Goal: Information Seeking & Learning: Learn about a topic

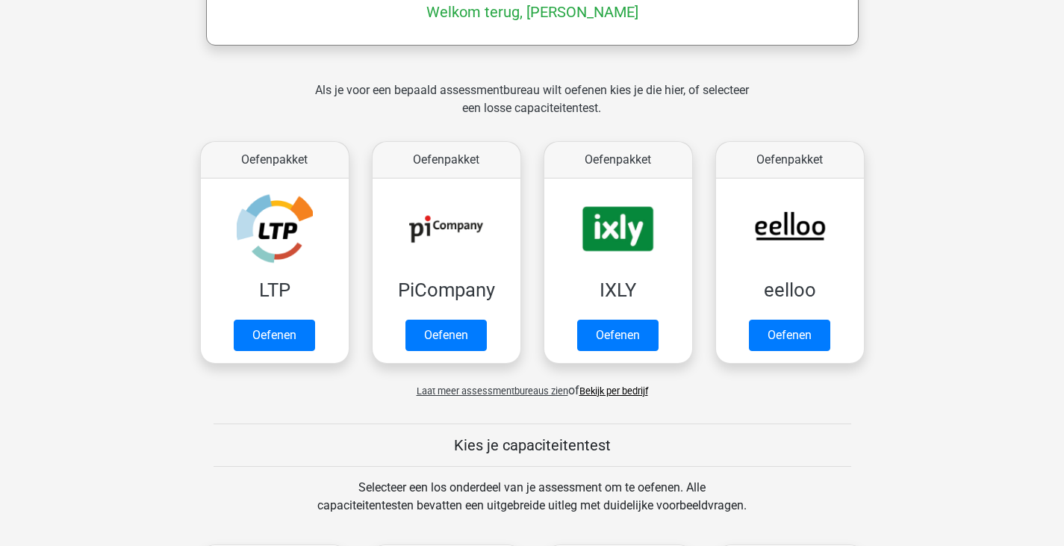
scroll to position [260, 0]
click at [181, 185] on div "Als je voor een bepaald assessmentbureau wilt oefenen kies je die hier, of sele…" at bounding box center [533, 246] width 710 height 330
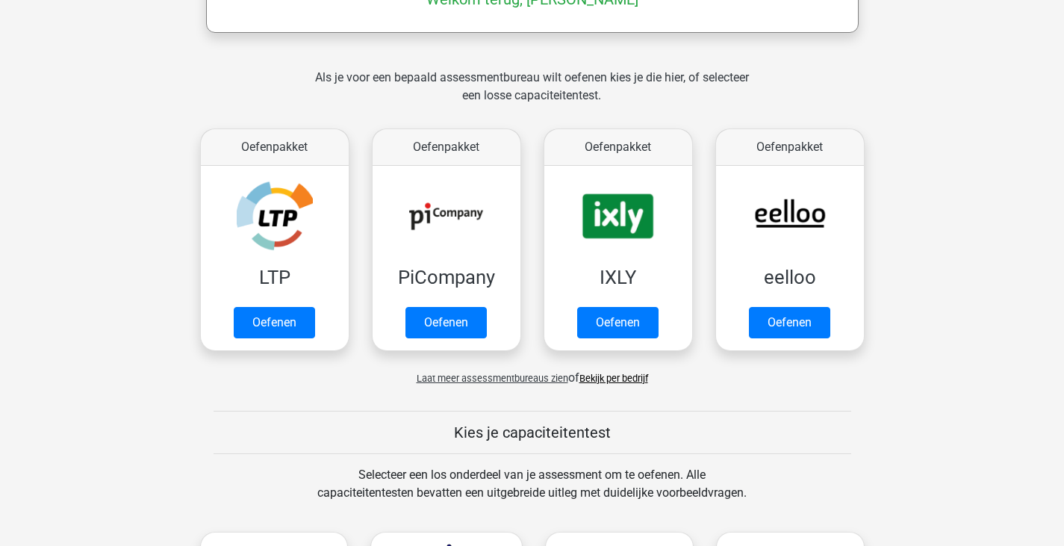
scroll to position [271, 0]
click at [456, 379] on span "Laat meer assessmentbureaus zien" at bounding box center [493, 378] width 152 height 11
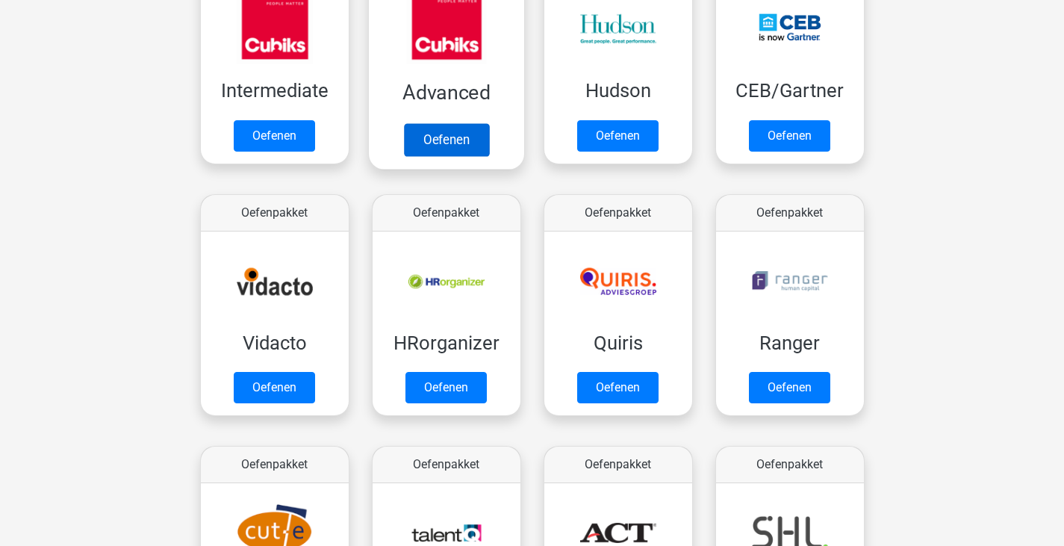
scroll to position [718, 0]
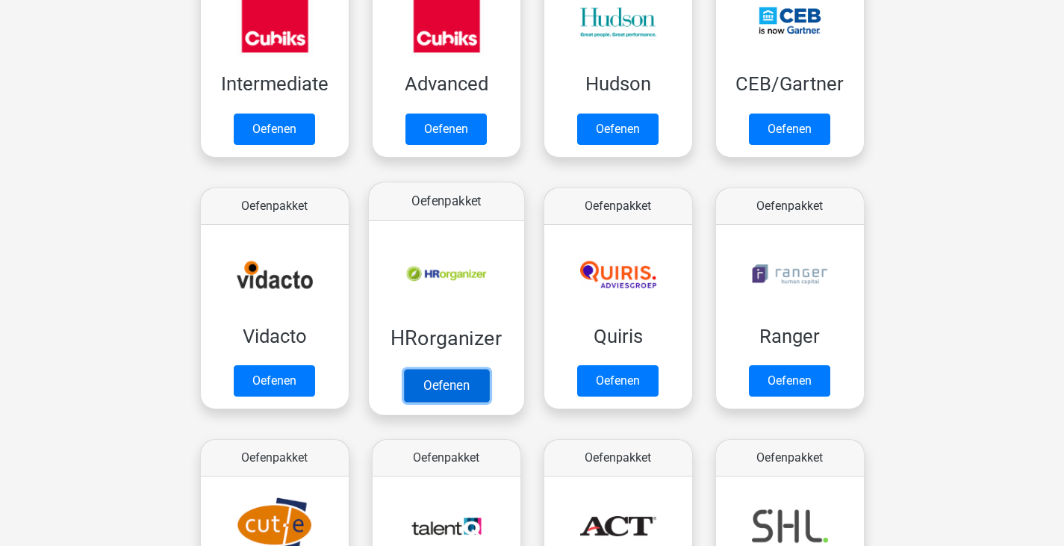
click at [477, 375] on link "Oefenen" at bounding box center [445, 385] width 85 height 33
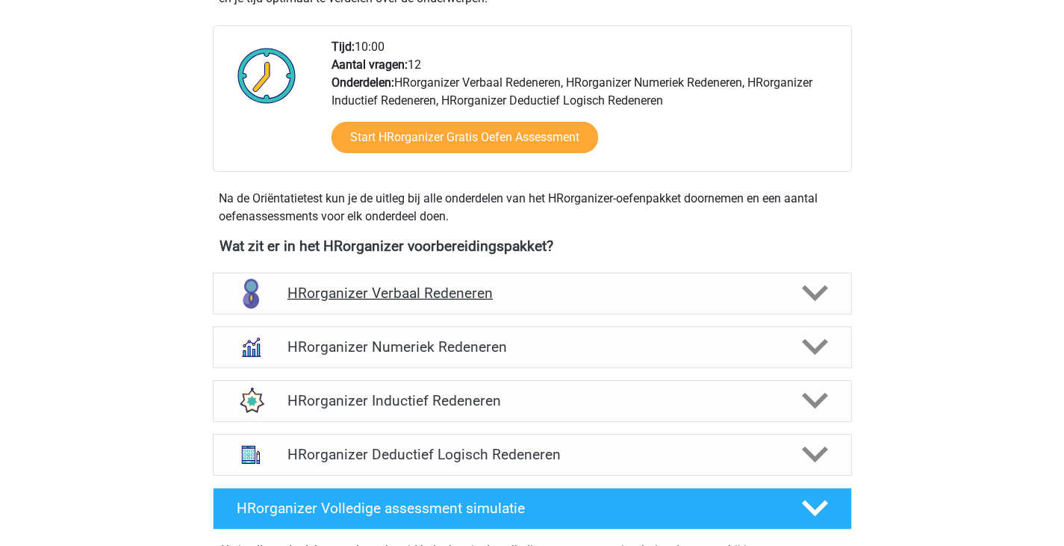
scroll to position [340, 0]
click at [610, 315] on div "HRorganizer Verbaal Redeneren" at bounding box center [532, 294] width 639 height 42
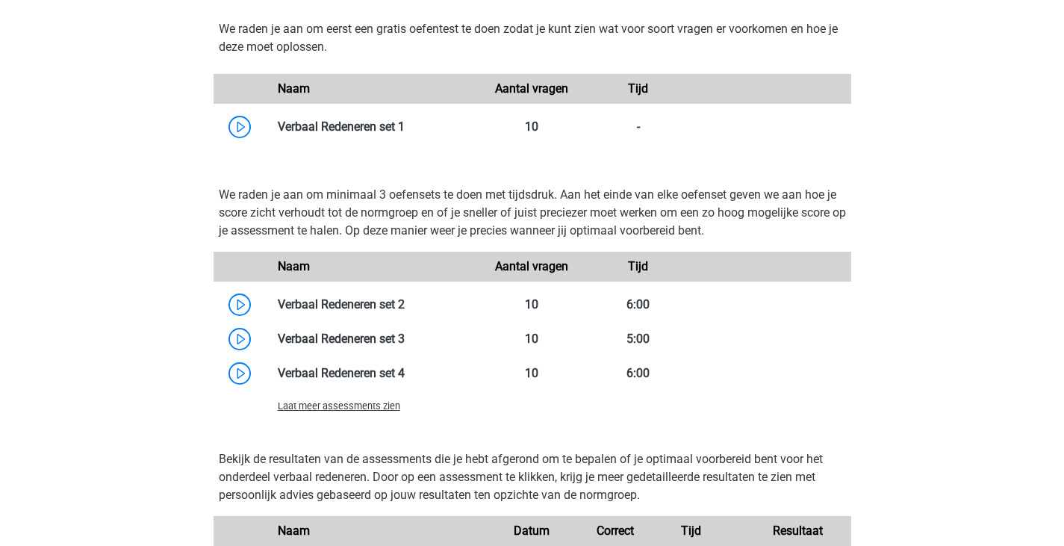
scroll to position [1146, 0]
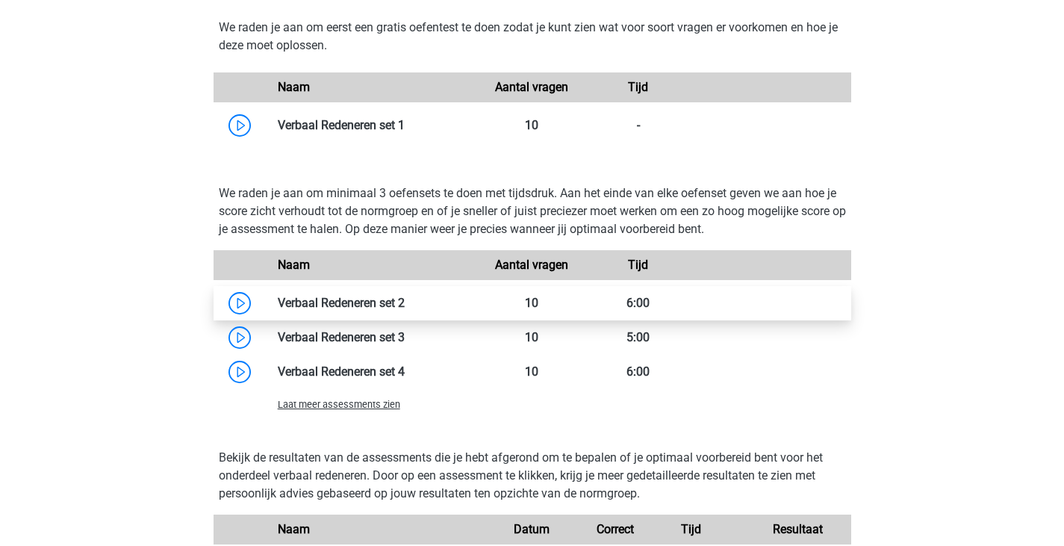
click at [405, 310] on link at bounding box center [405, 303] width 0 height 14
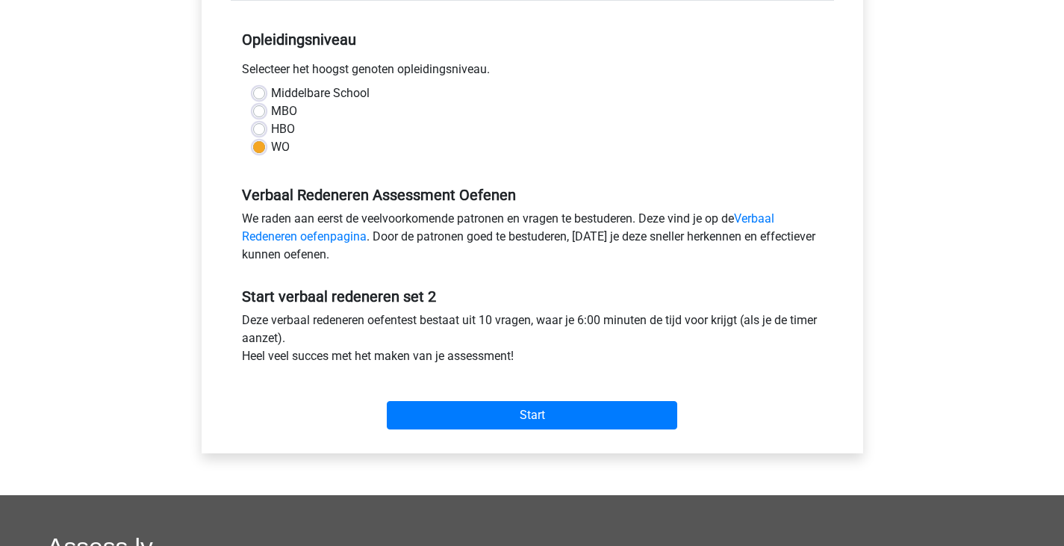
scroll to position [297, 0]
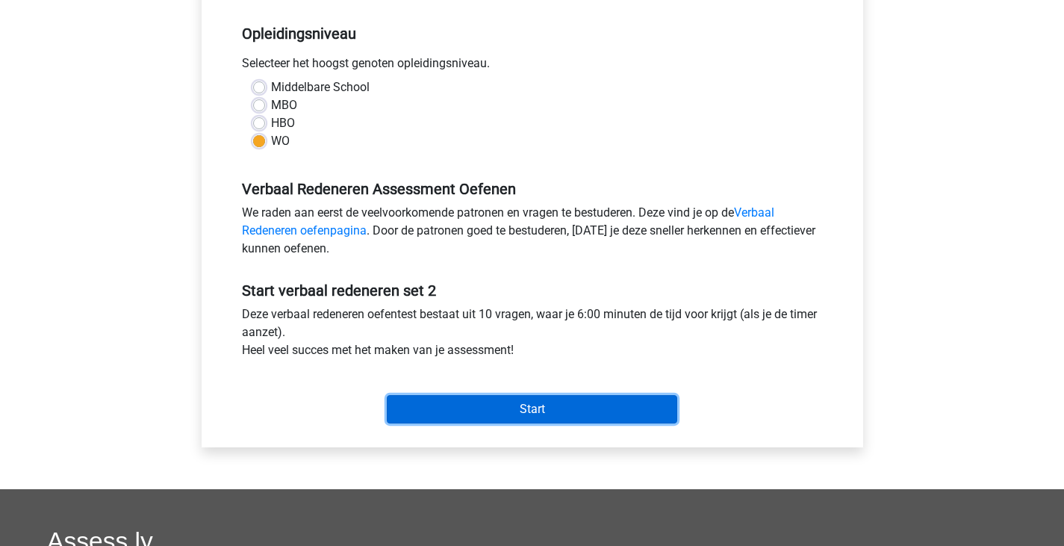
click at [468, 400] on input "Start" at bounding box center [532, 409] width 291 height 28
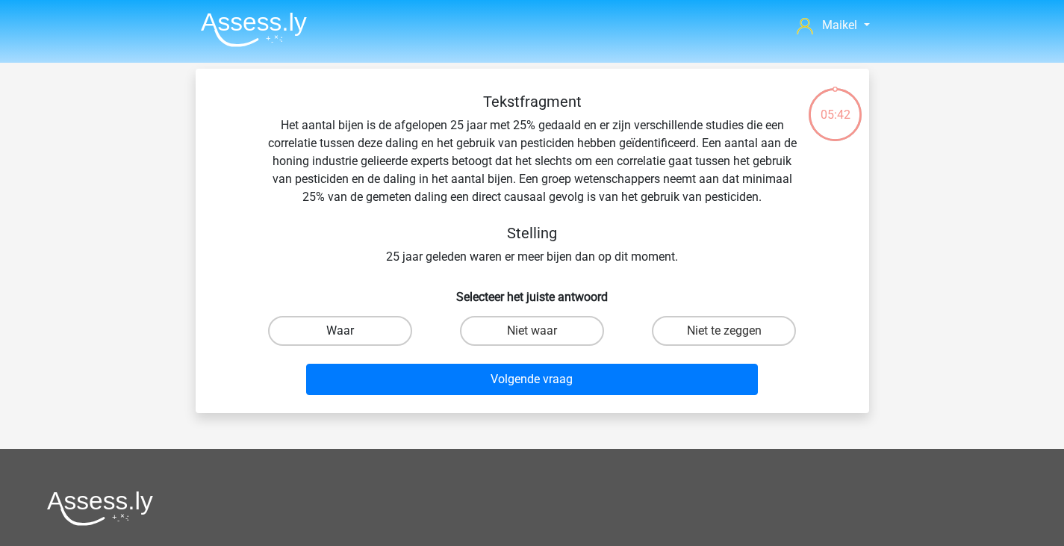
click at [362, 330] on label "Waar" at bounding box center [340, 331] width 144 height 30
click at [350, 331] on input "Waar" at bounding box center [345, 336] width 10 height 10
radio input "true"
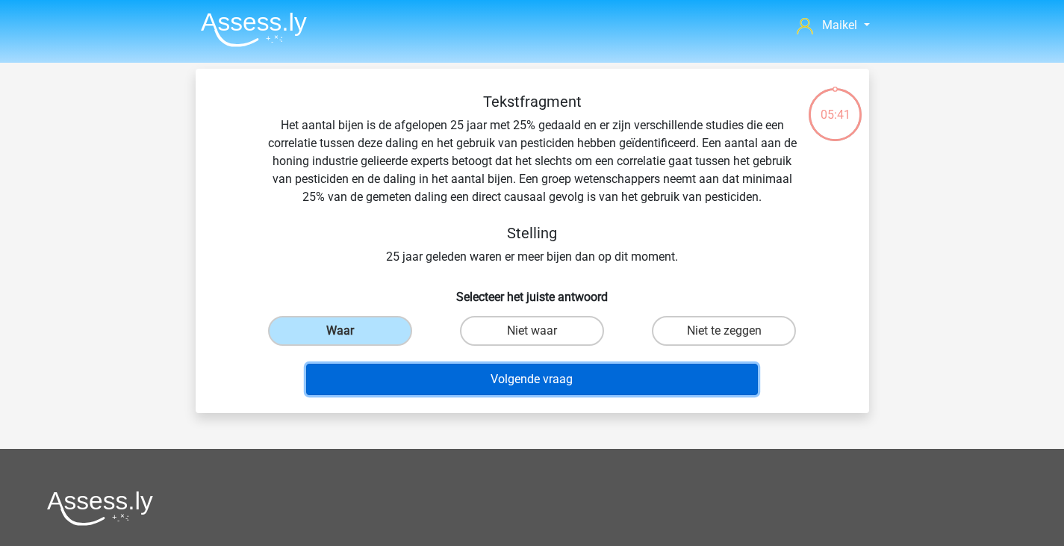
click at [424, 379] on button "Volgende vraag" at bounding box center [532, 379] width 452 height 31
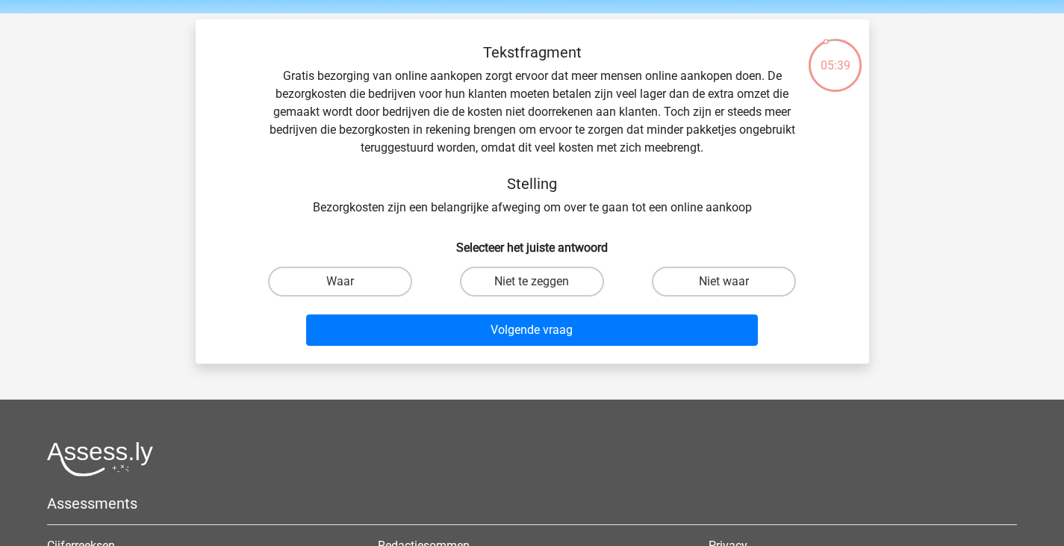
scroll to position [47, 0]
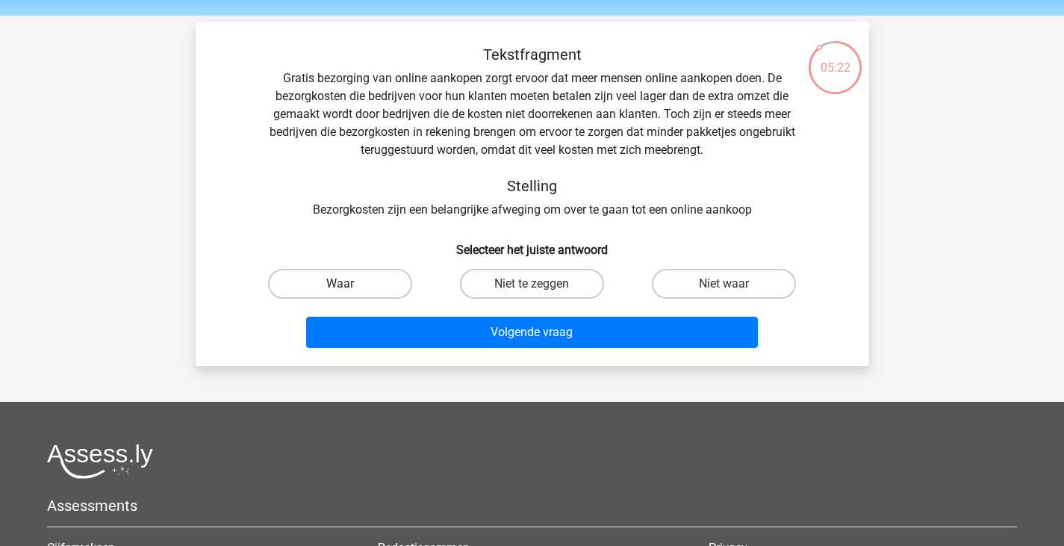
click at [356, 276] on label "Waar" at bounding box center [340, 284] width 144 height 30
click at [350, 284] on input "Waar" at bounding box center [345, 289] width 10 height 10
radio input "true"
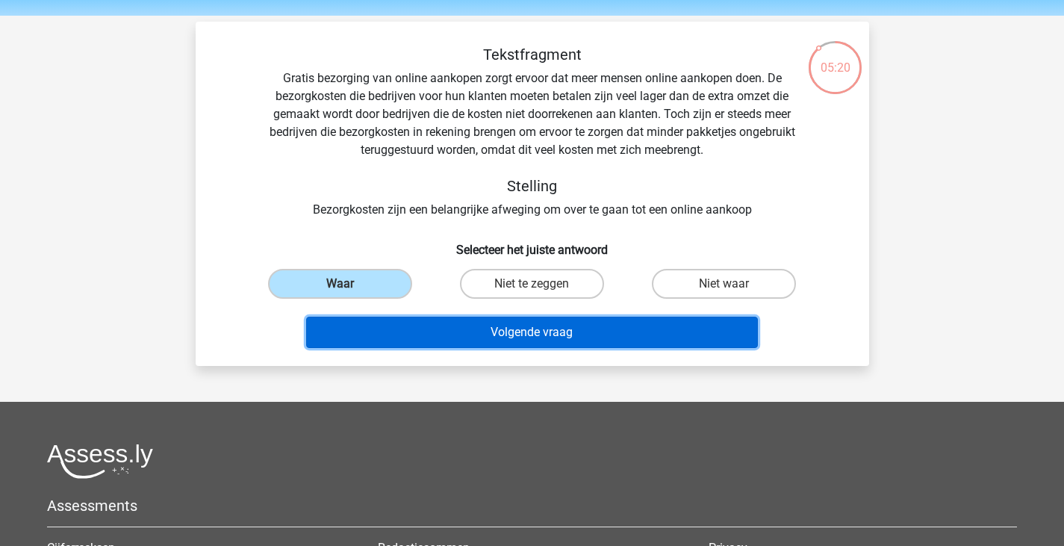
click at [453, 332] on button "Volgende vraag" at bounding box center [532, 332] width 452 height 31
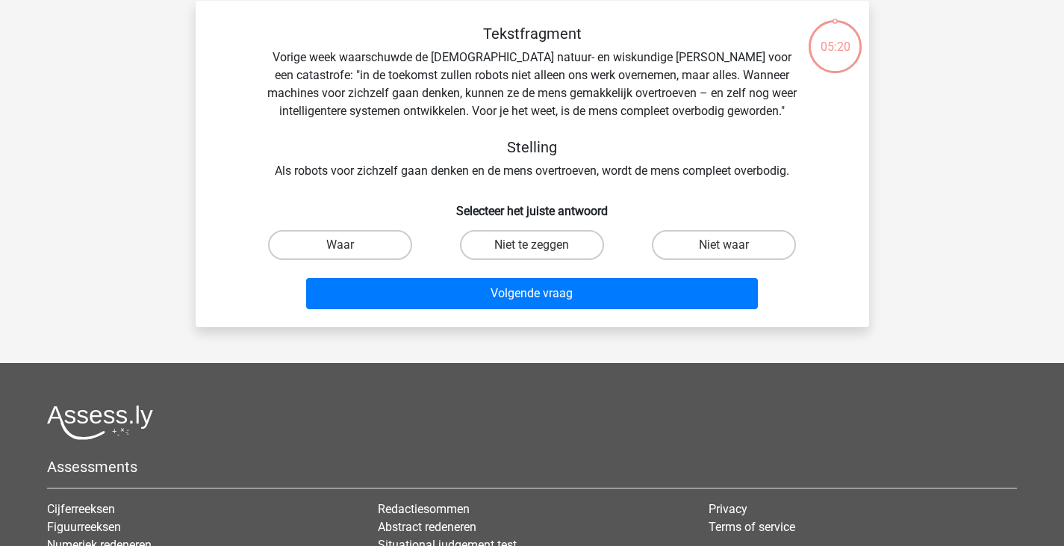
scroll to position [69, 0]
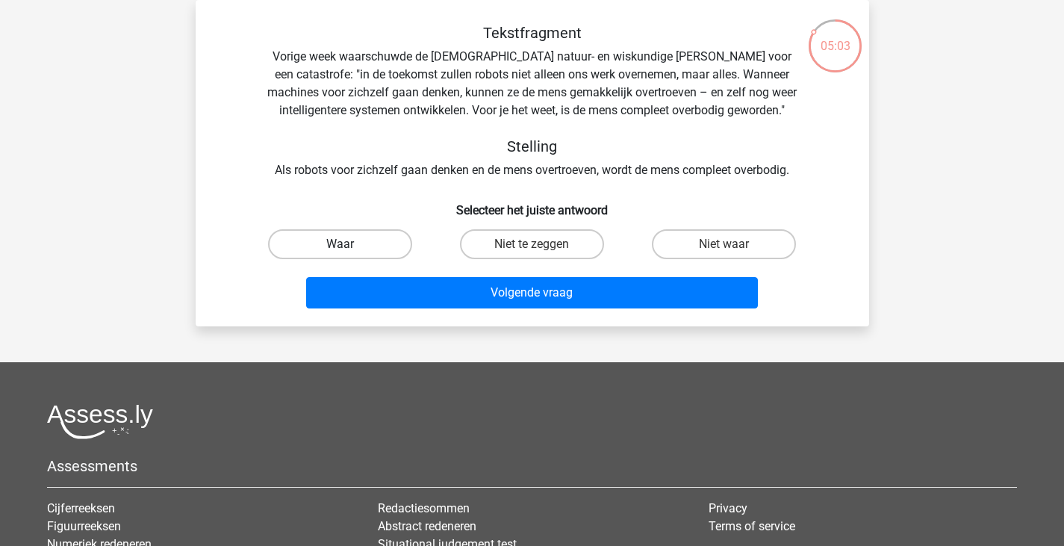
click at [319, 248] on label "Waar" at bounding box center [340, 244] width 144 height 30
click at [340, 248] on input "Waar" at bounding box center [345, 249] width 10 height 10
radio input "true"
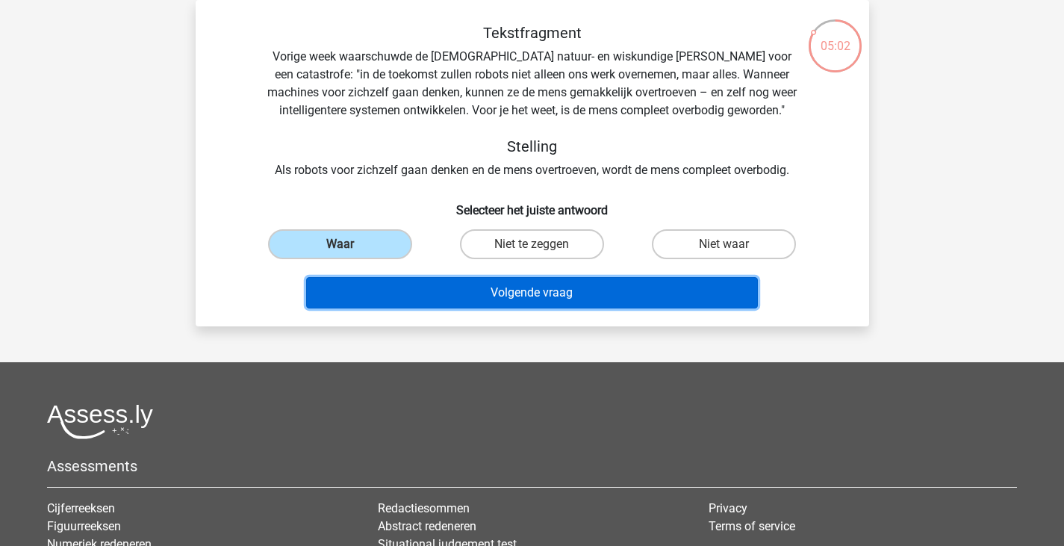
click at [431, 292] on button "Volgende vraag" at bounding box center [532, 292] width 452 height 31
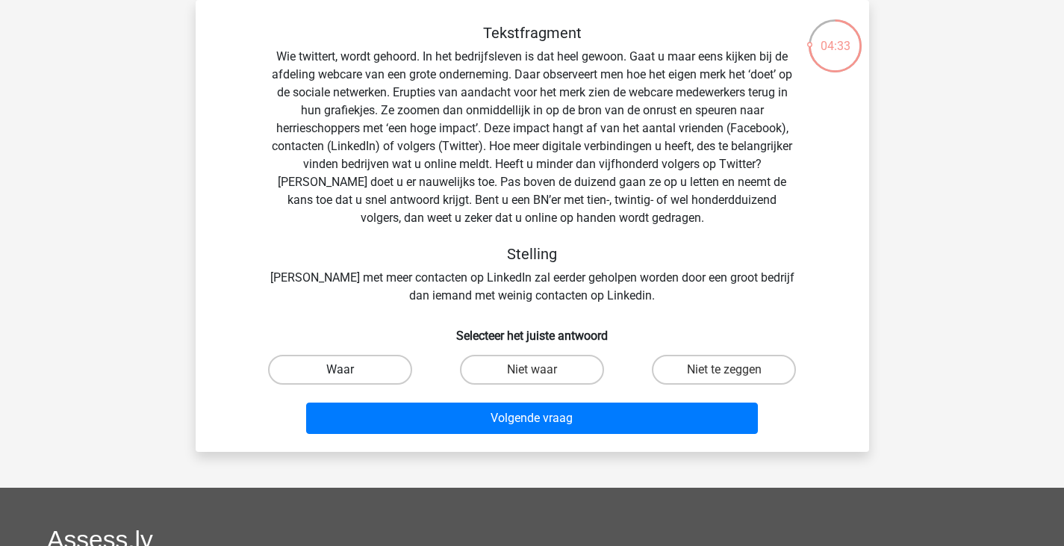
click at [341, 359] on label "Waar" at bounding box center [340, 370] width 144 height 30
click at [341, 370] on input "Waar" at bounding box center [345, 375] width 10 height 10
radio input "true"
drag, startPoint x: 368, startPoint y: 408, endPoint x: 317, endPoint y: 396, distance: 52.2
click at [317, 396] on div "Volgende vraag" at bounding box center [533, 415] width 626 height 49
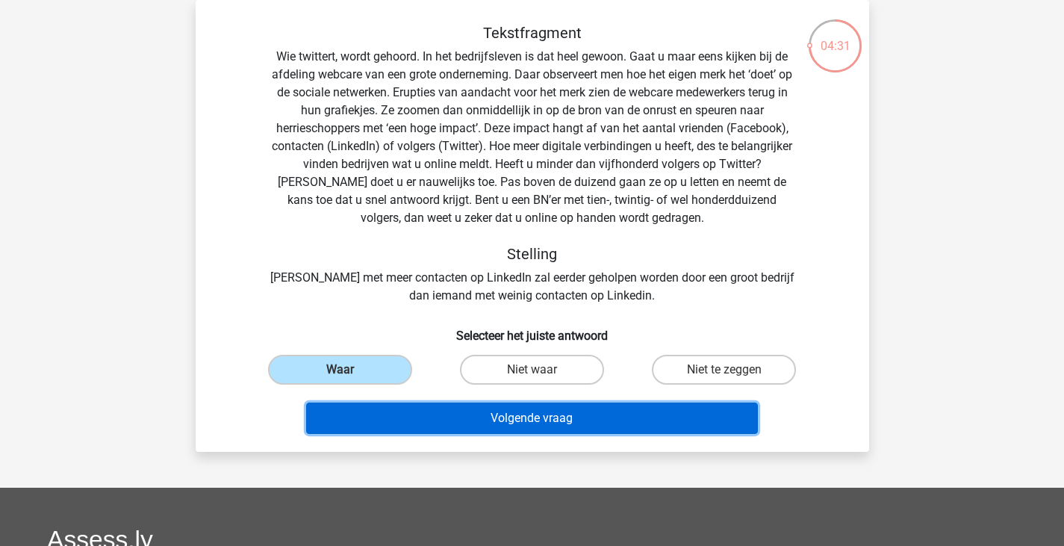
click at [322, 421] on button "Volgende vraag" at bounding box center [532, 418] width 452 height 31
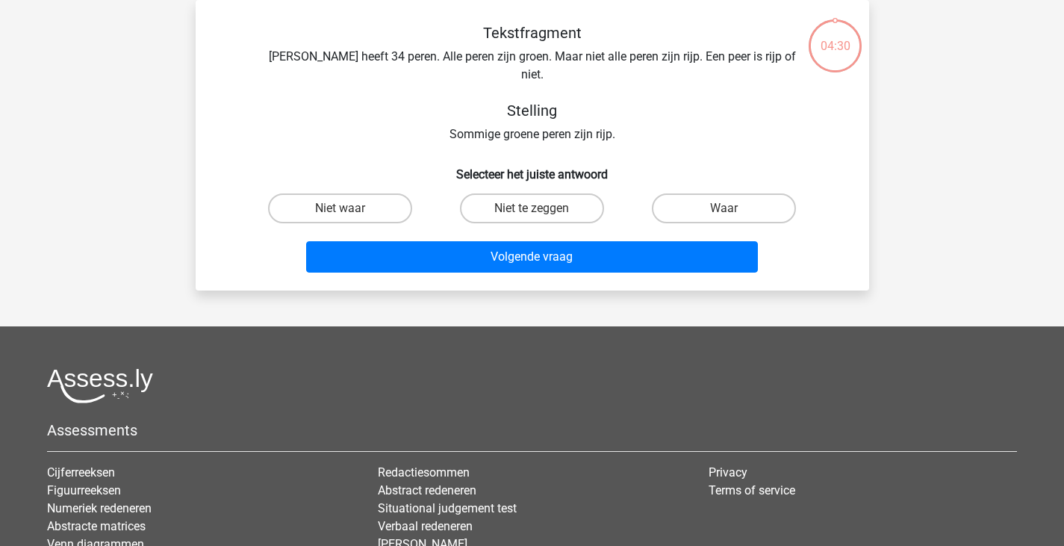
scroll to position [0, 0]
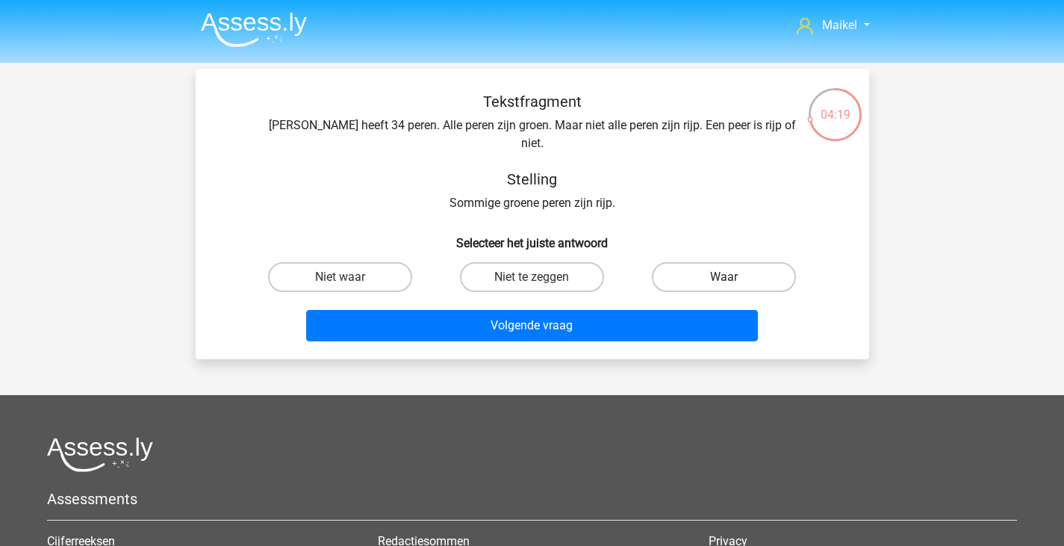
click at [701, 262] on label "Waar" at bounding box center [724, 277] width 144 height 30
click at [725, 277] on input "Waar" at bounding box center [730, 282] width 10 height 10
radio input "true"
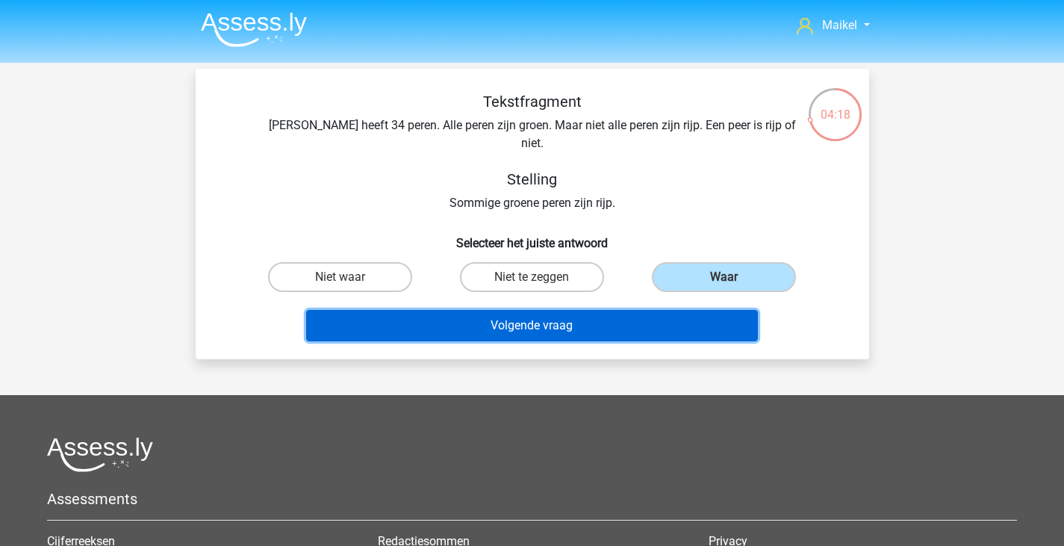
click at [663, 310] on button "Volgende vraag" at bounding box center [532, 325] width 452 height 31
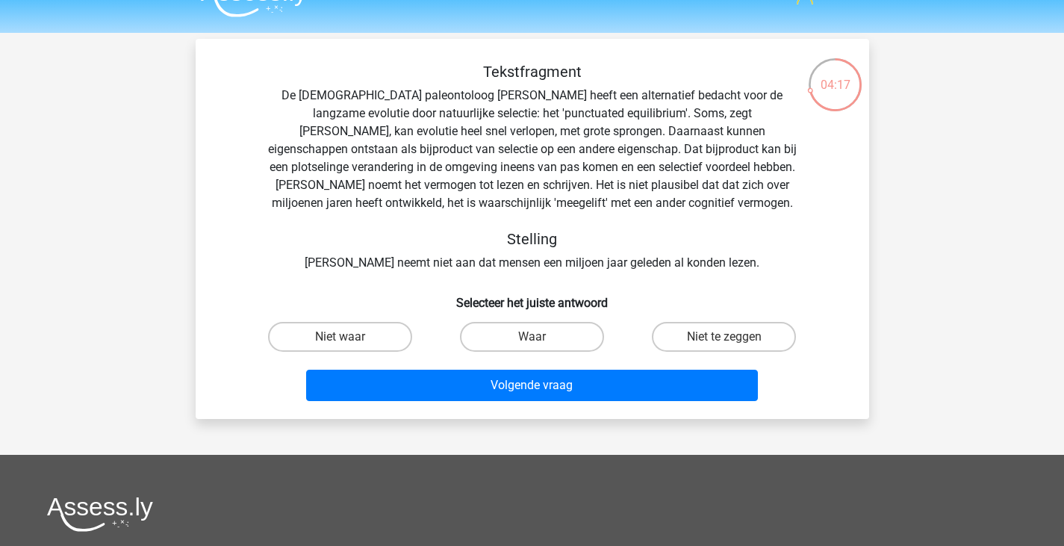
scroll to position [31, 0]
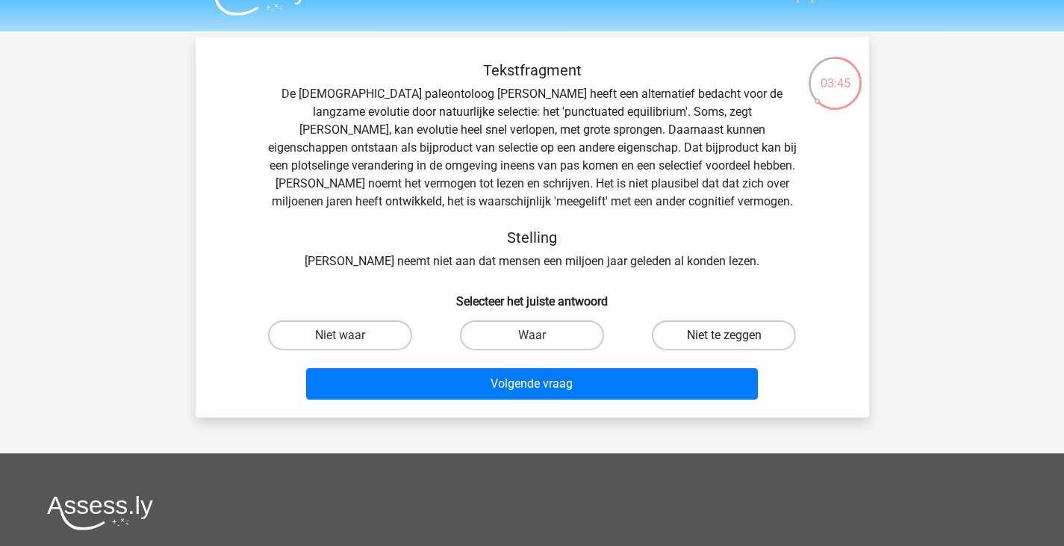
click at [683, 337] on label "Niet te zeggen" at bounding box center [724, 335] width 144 height 30
click at [725, 337] on input "Niet te zeggen" at bounding box center [730, 340] width 10 height 10
radio input "true"
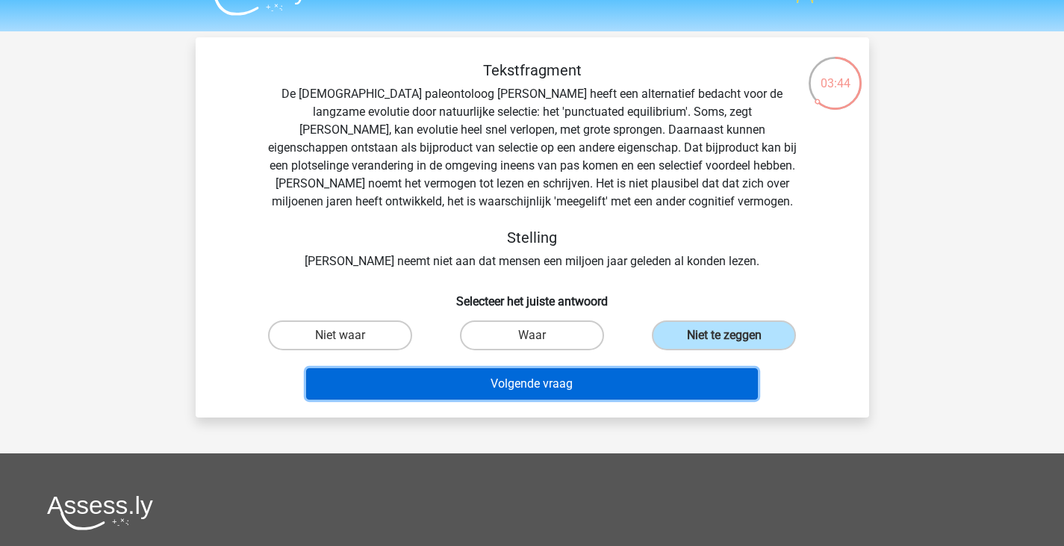
click at [596, 374] on button "Volgende vraag" at bounding box center [532, 383] width 452 height 31
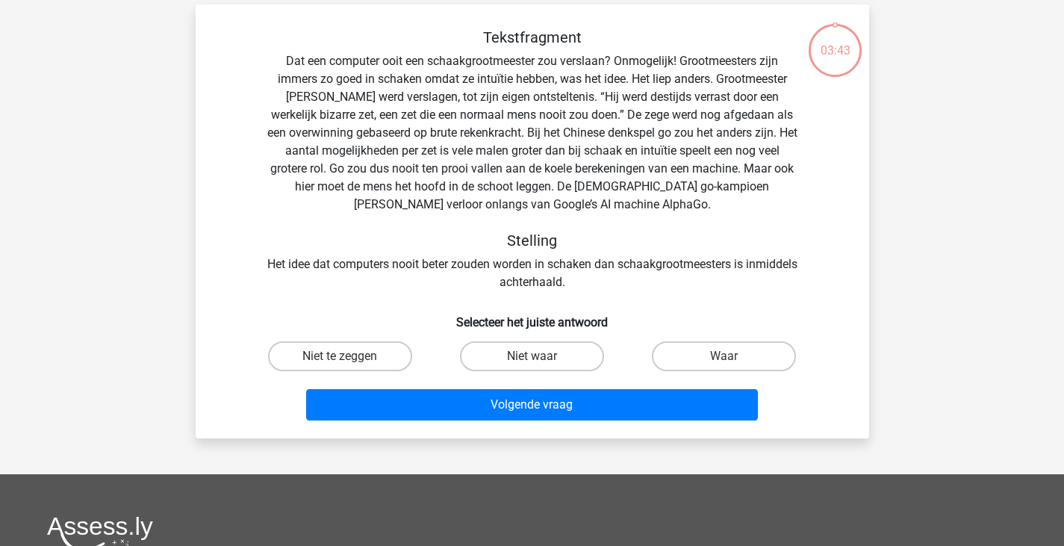
scroll to position [69, 0]
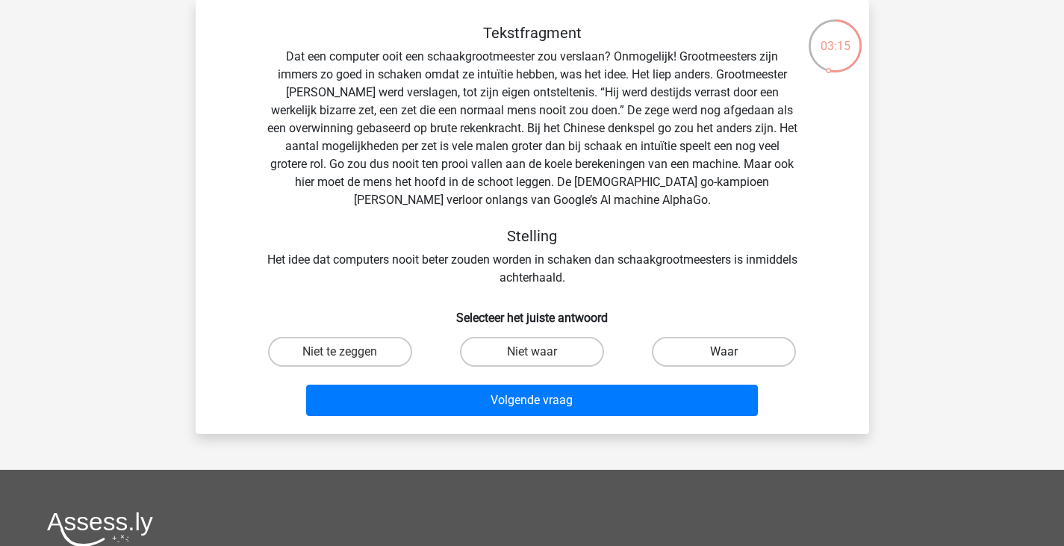
click at [683, 347] on label "Waar" at bounding box center [724, 352] width 144 height 30
click at [725, 352] on input "Waar" at bounding box center [730, 357] width 10 height 10
radio input "true"
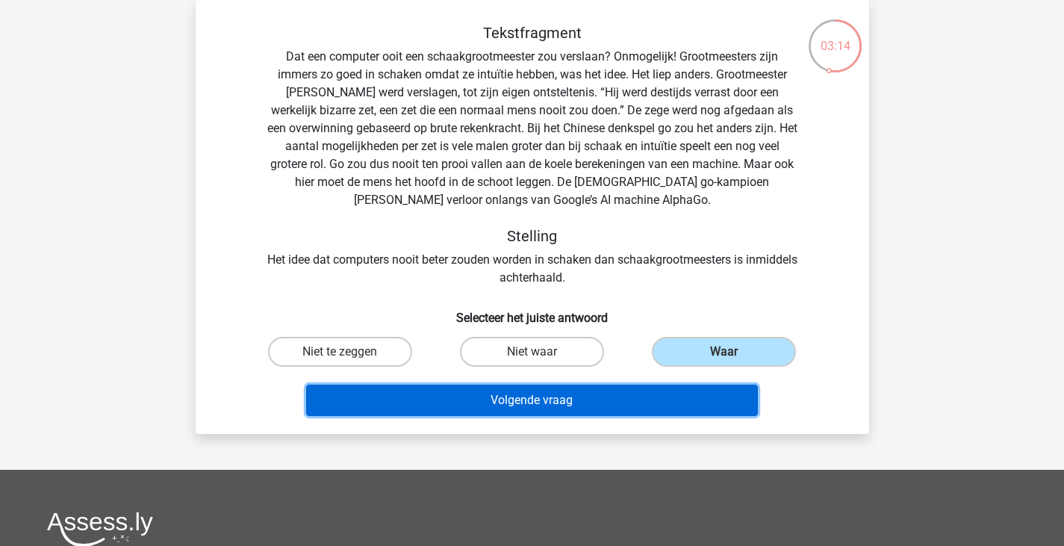
click at [630, 388] on button "Volgende vraag" at bounding box center [532, 400] width 452 height 31
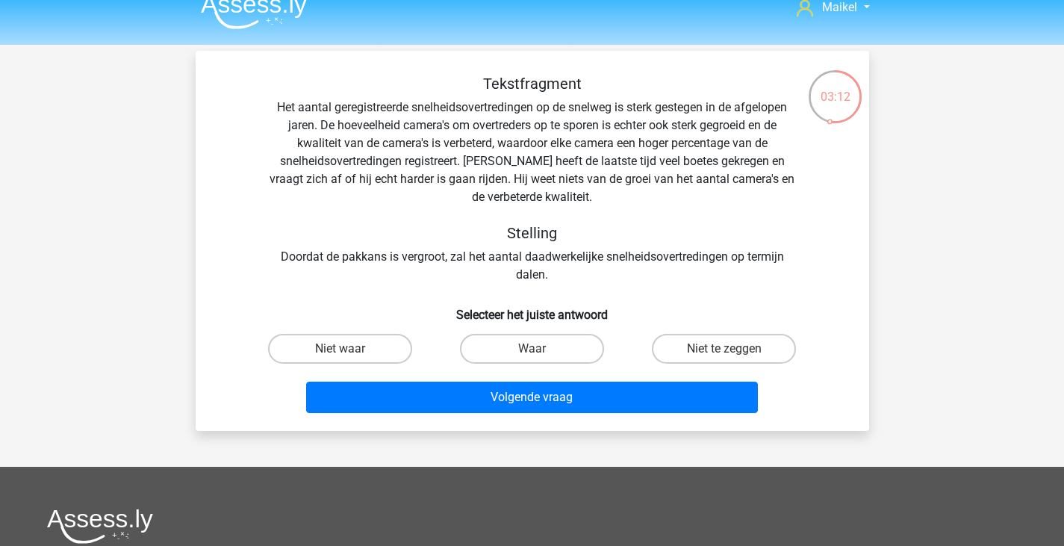
scroll to position [16, 0]
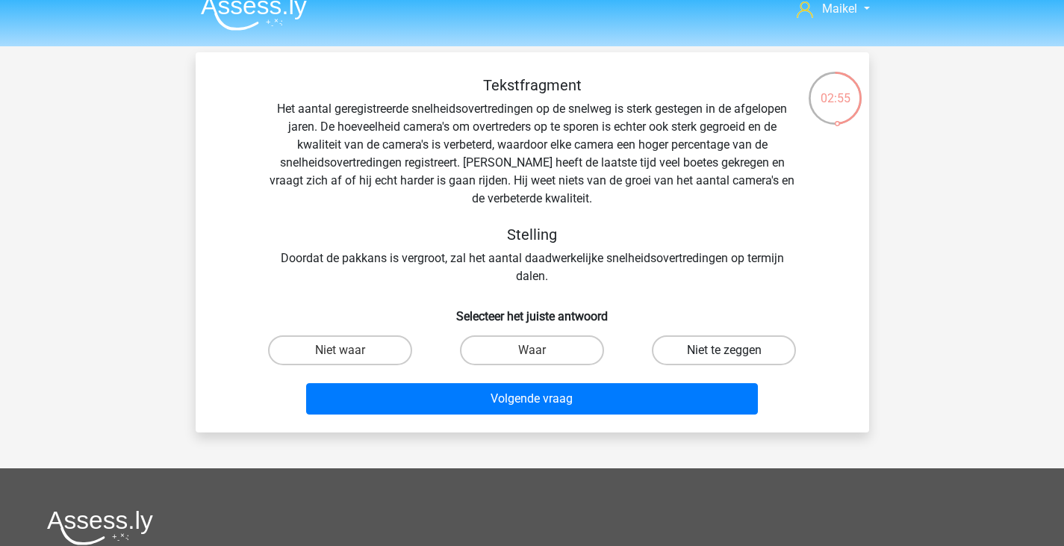
click at [717, 343] on label "Niet te zeggen" at bounding box center [724, 350] width 144 height 30
click at [725, 350] on input "Niet te zeggen" at bounding box center [730, 355] width 10 height 10
radio input "true"
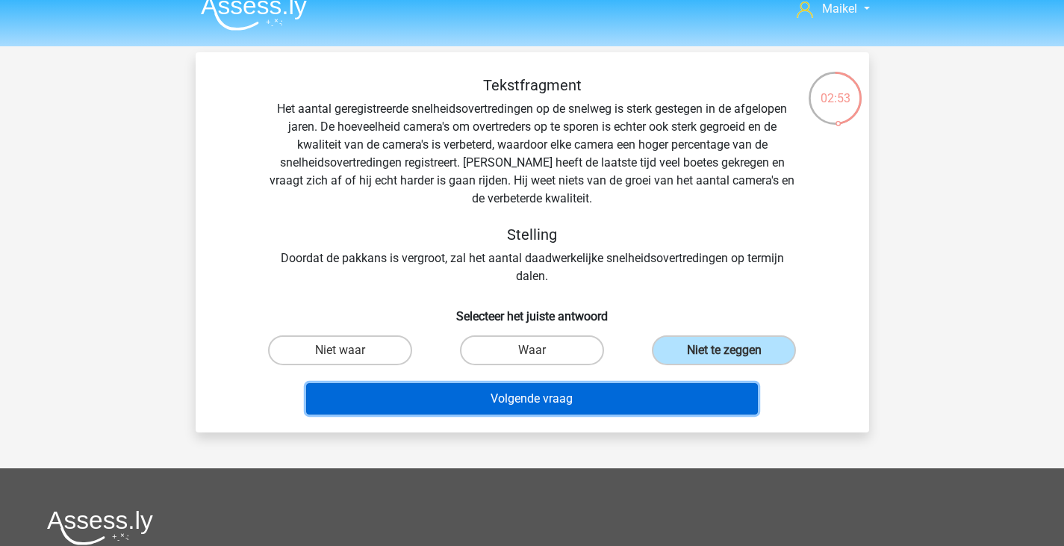
click at [630, 392] on button "Volgende vraag" at bounding box center [532, 398] width 452 height 31
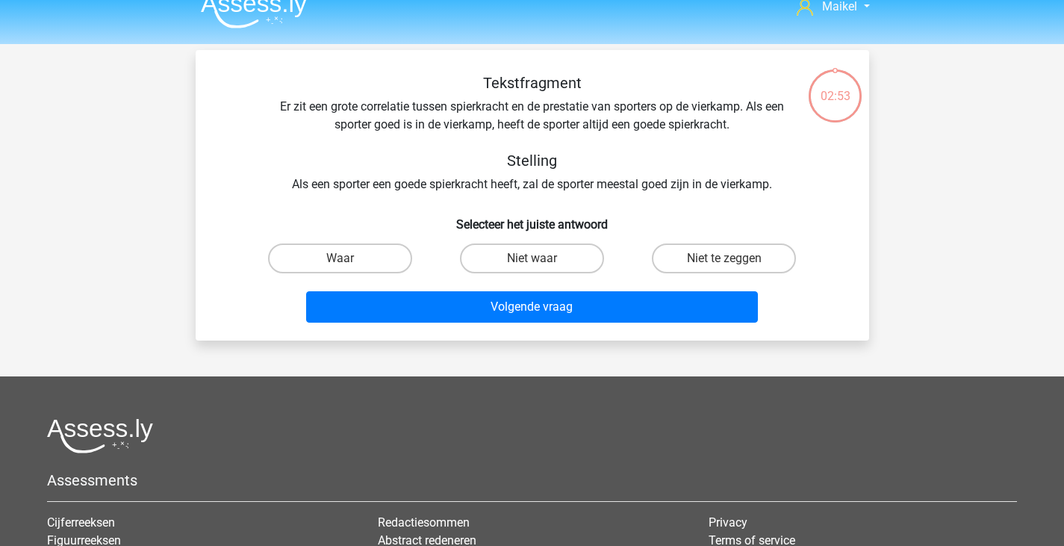
scroll to position [18, 0]
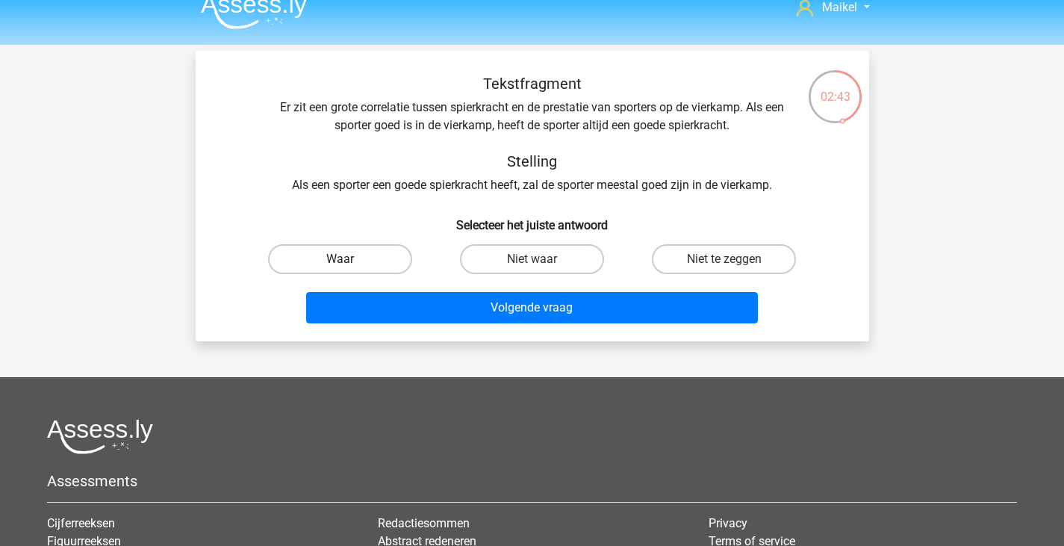
click at [351, 257] on label "Waar" at bounding box center [340, 259] width 144 height 30
click at [350, 259] on input "Waar" at bounding box center [345, 264] width 10 height 10
radio input "true"
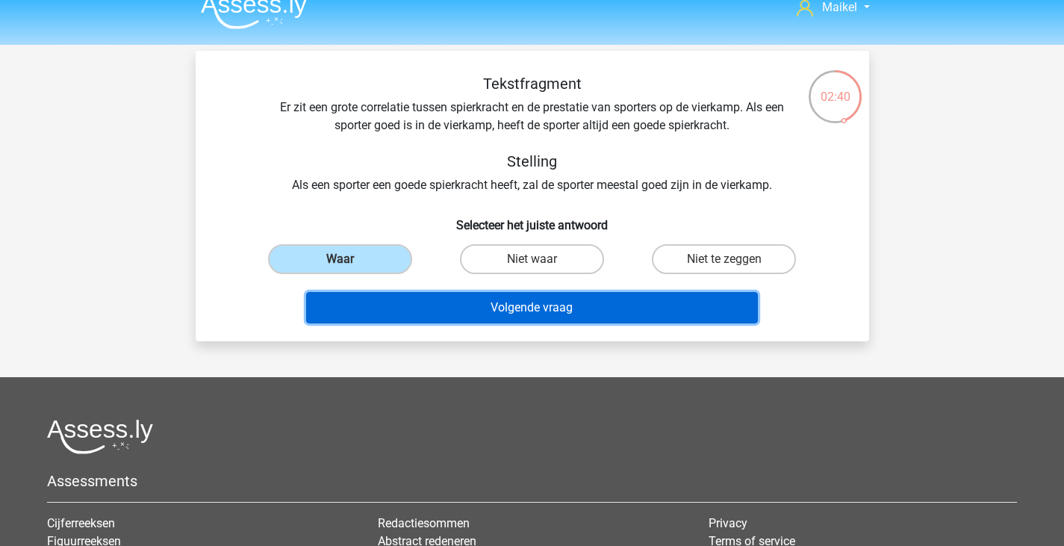
click at [455, 301] on button "Volgende vraag" at bounding box center [532, 307] width 452 height 31
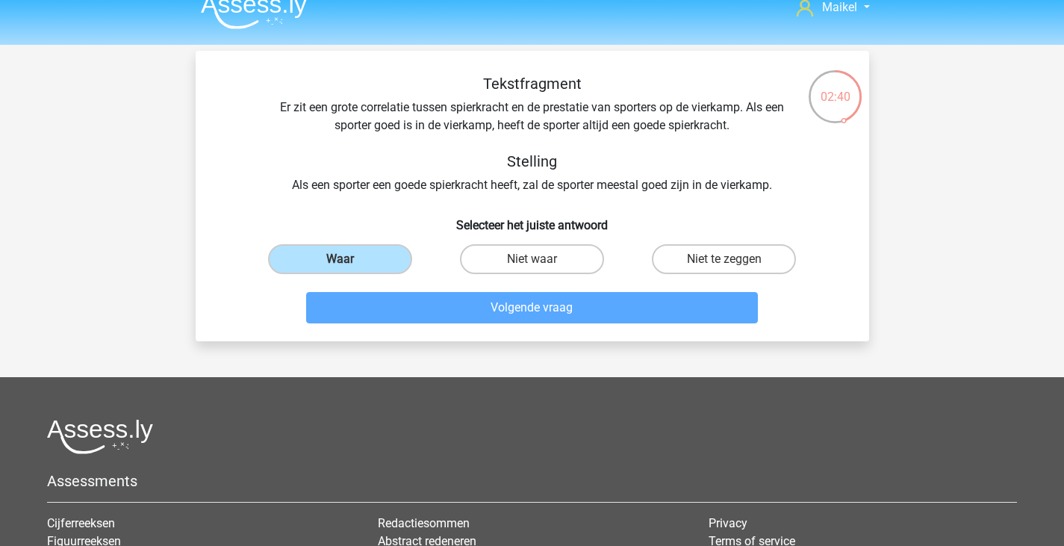
scroll to position [69, 0]
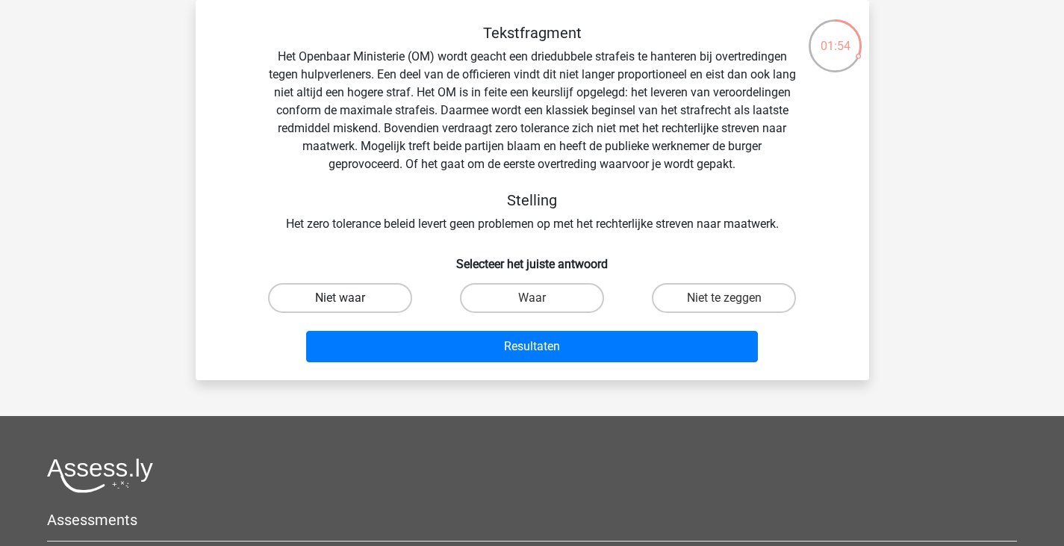
click at [363, 292] on label "Niet waar" at bounding box center [340, 298] width 144 height 30
click at [350, 298] on input "Niet waar" at bounding box center [345, 303] width 10 height 10
radio input "true"
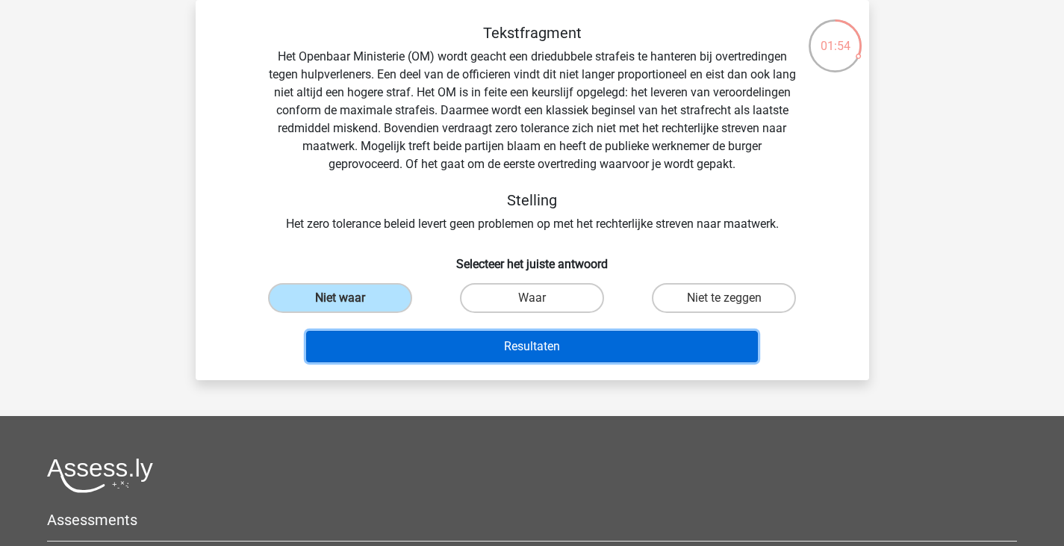
click at [421, 338] on button "Resultaten" at bounding box center [532, 346] width 452 height 31
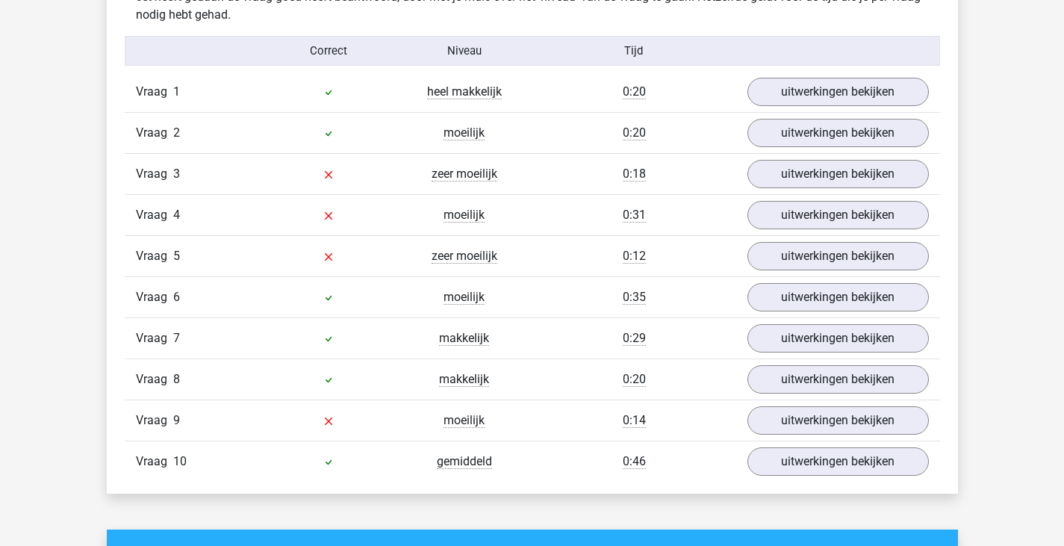
scroll to position [921, 0]
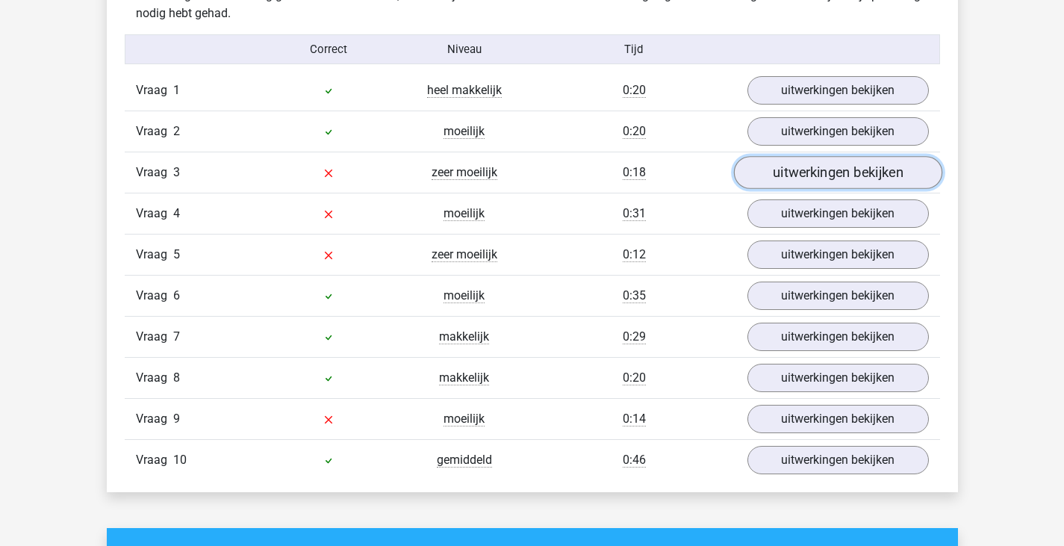
click at [768, 167] on link "uitwerkingen bekijken" at bounding box center [838, 172] width 208 height 33
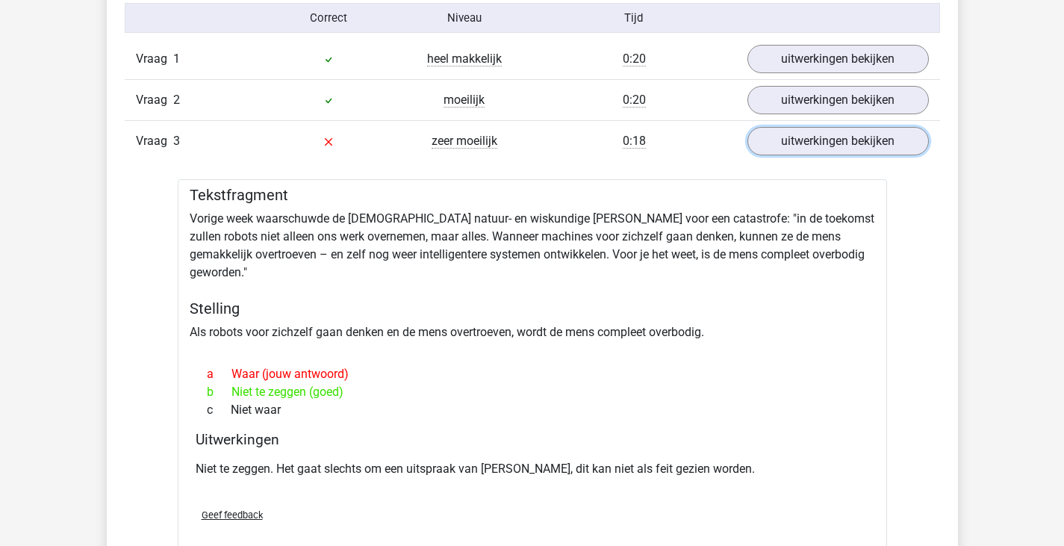
scroll to position [952, 0]
click at [773, 134] on link "uitwerkingen bekijken" at bounding box center [838, 141] width 208 height 33
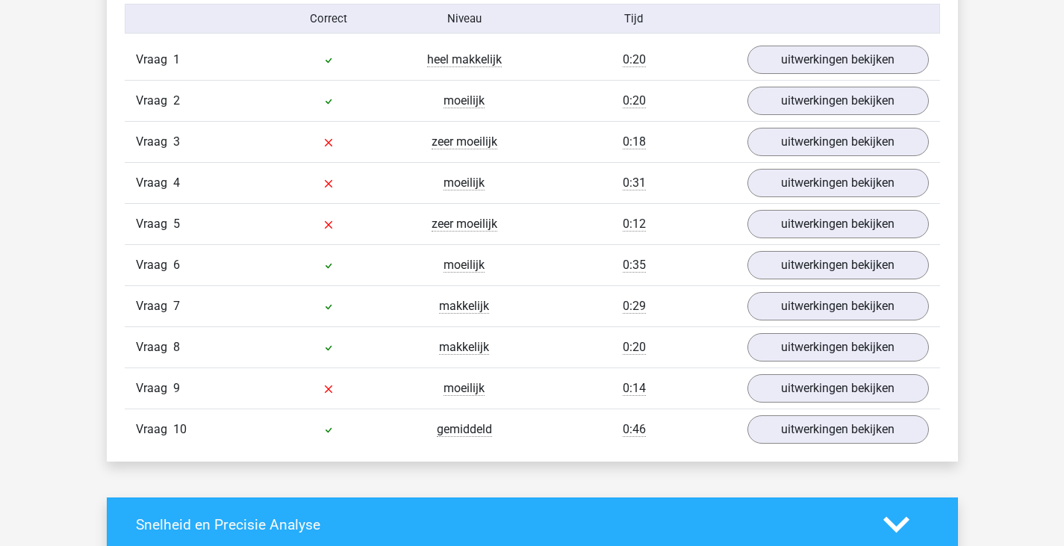
click at [788, 121] on div "Vraag 3 zeer moeilijk 0:18 uitwerkingen bekijken" at bounding box center [533, 141] width 816 height 41
click at [784, 129] on link "uitwerkingen bekijken" at bounding box center [838, 141] width 208 height 33
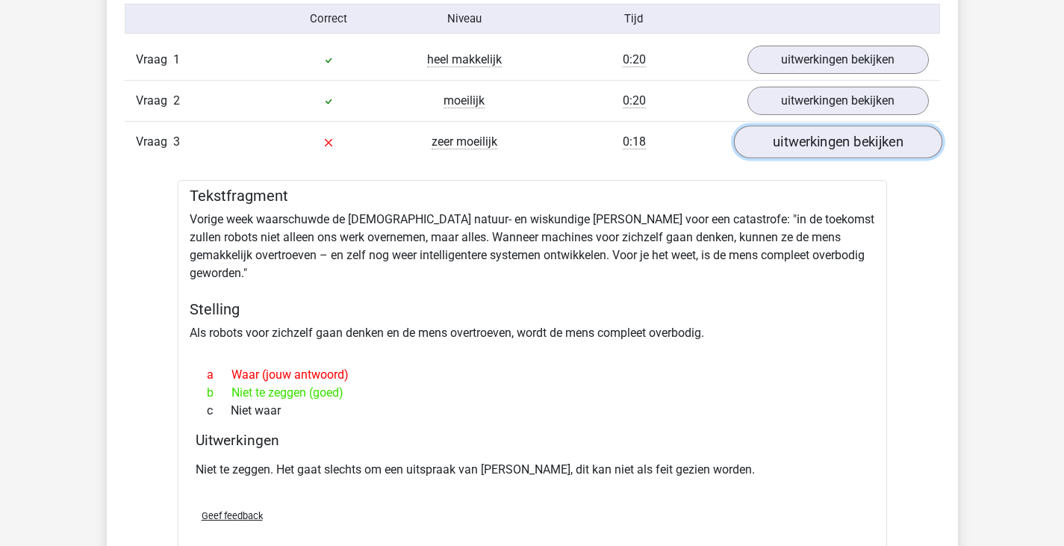
click at [784, 129] on link "uitwerkingen bekijken" at bounding box center [838, 141] width 208 height 33
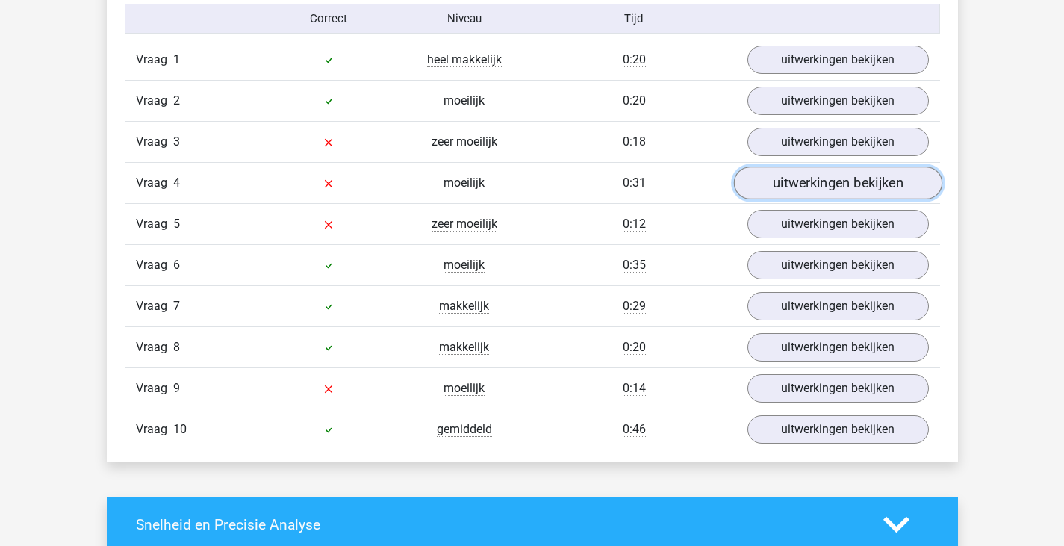
click at [781, 179] on link "uitwerkingen bekijken" at bounding box center [838, 183] width 208 height 33
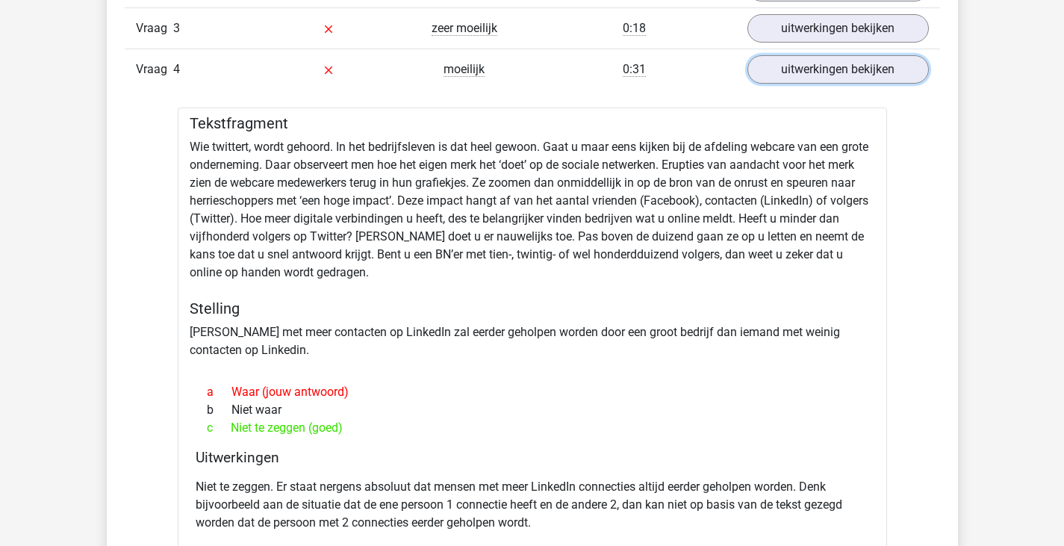
scroll to position [1064, 0]
click at [815, 81] on link "uitwerkingen bekijken" at bounding box center [838, 70] width 208 height 33
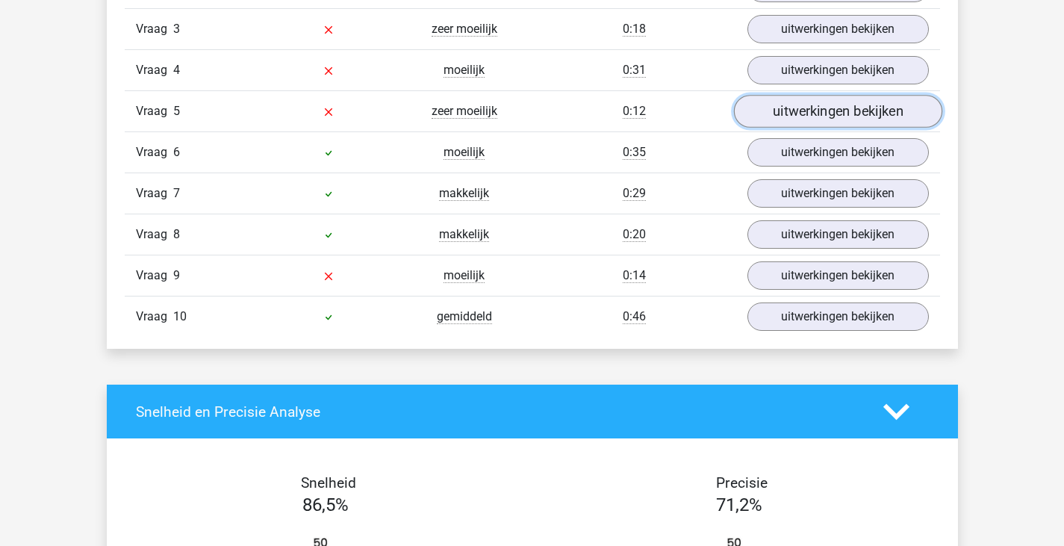
click at [802, 117] on link "uitwerkingen bekijken" at bounding box center [838, 111] width 208 height 33
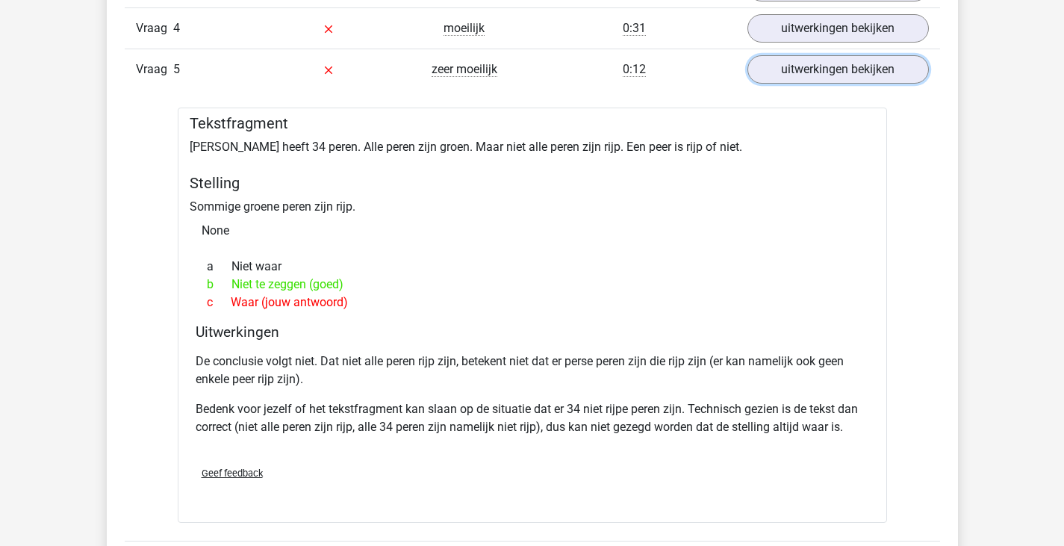
scroll to position [1109, 0]
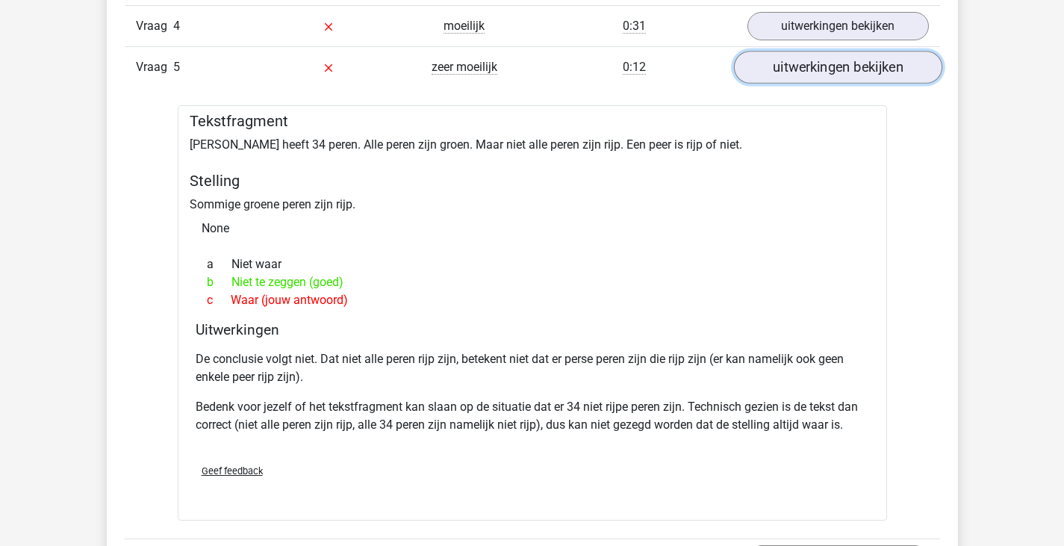
click at [833, 69] on link "uitwerkingen bekijken" at bounding box center [838, 67] width 208 height 33
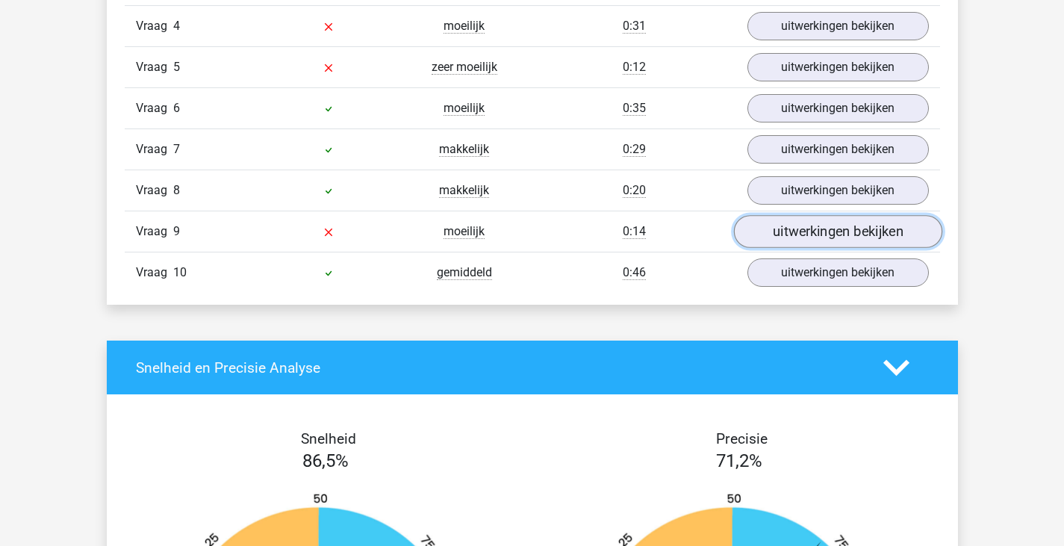
click at [791, 231] on link "uitwerkingen bekijken" at bounding box center [838, 231] width 208 height 33
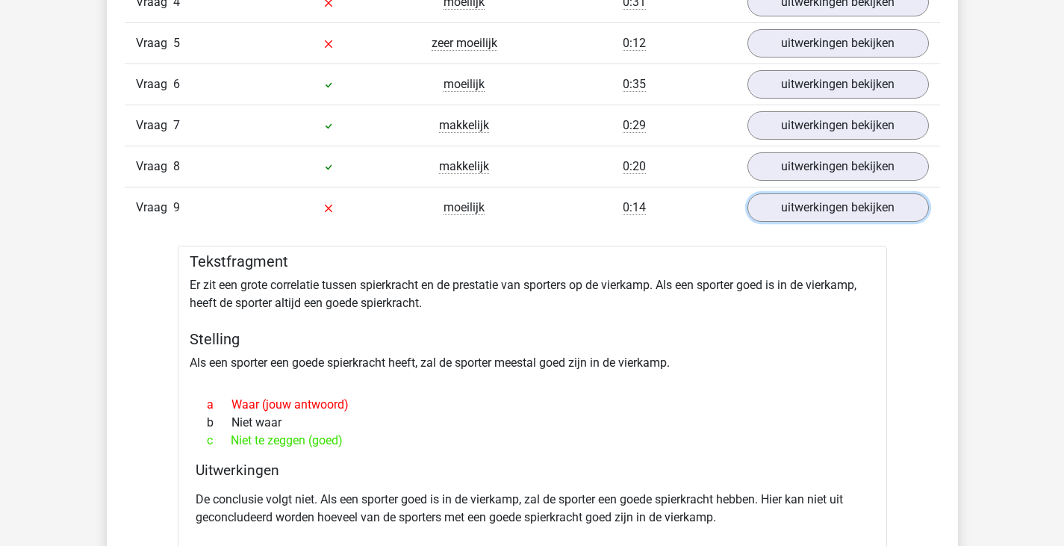
scroll to position [1132, 0]
click at [789, 209] on link "uitwerkingen bekijken" at bounding box center [838, 208] width 208 height 33
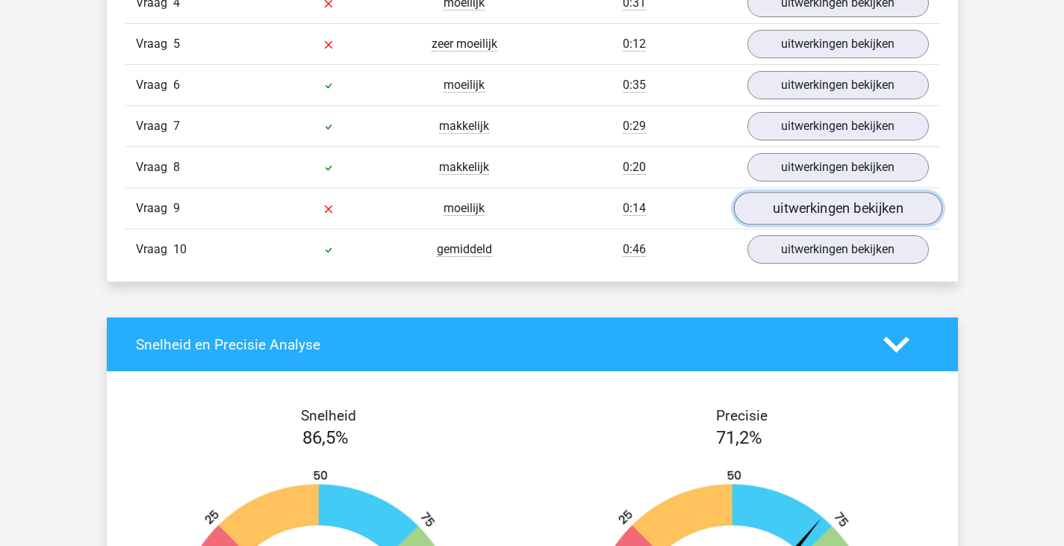
click at [778, 204] on link "uitwerkingen bekijken" at bounding box center [838, 208] width 208 height 33
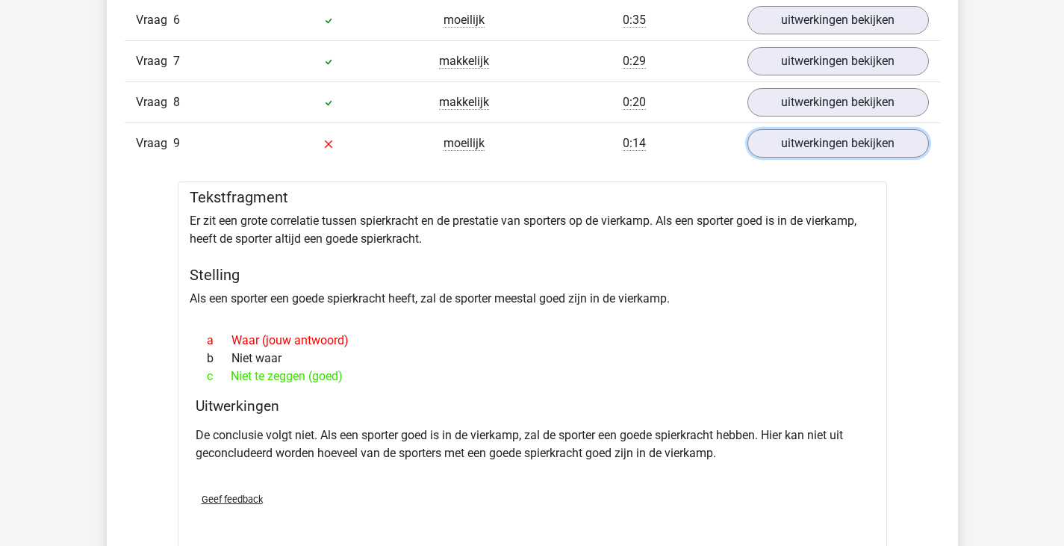
scroll to position [1197, 0]
click at [782, 149] on link "uitwerkingen bekijken" at bounding box center [838, 142] width 208 height 33
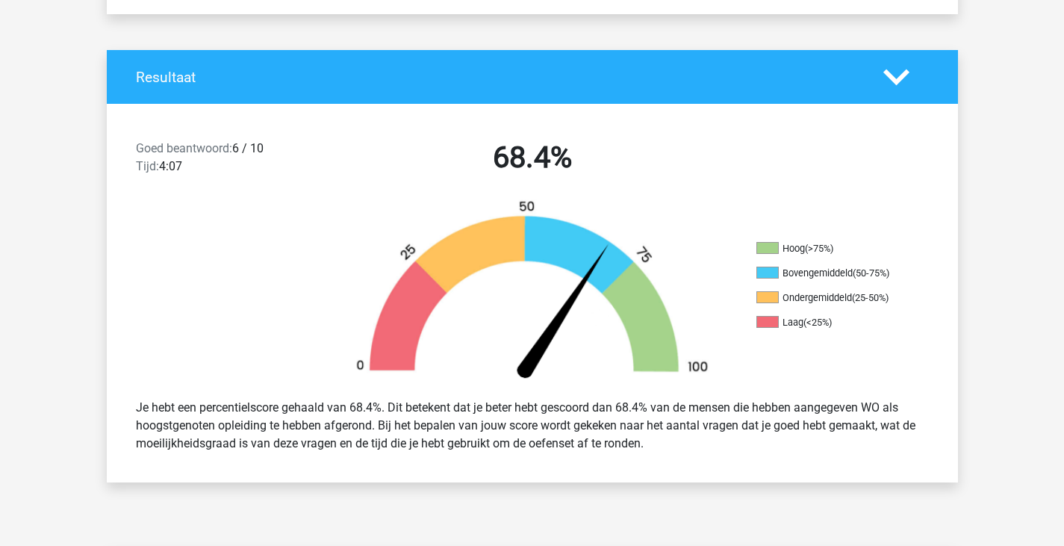
scroll to position [276, 0]
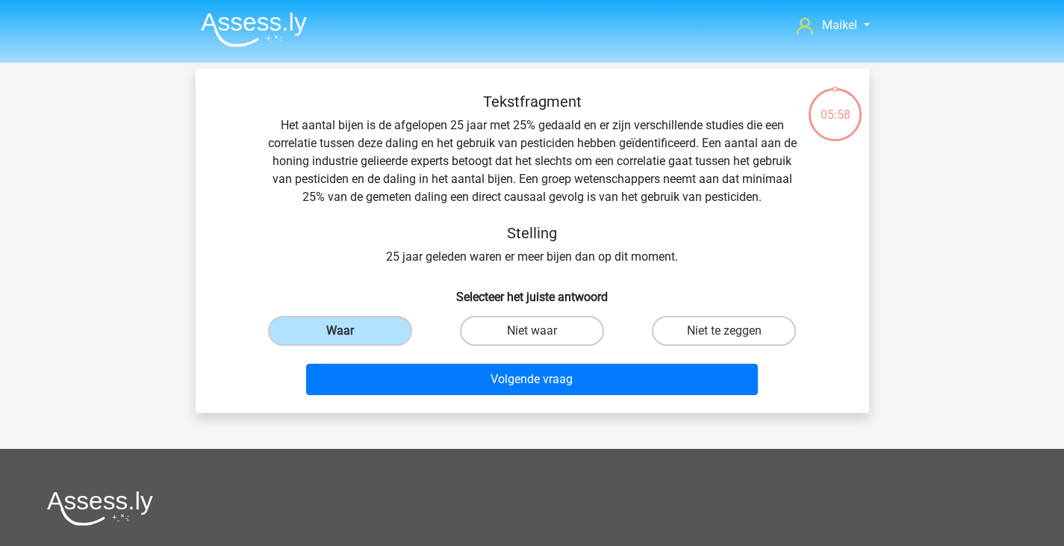
click at [309, 11] on nav "Maikel [EMAIL_ADDRESS][DOMAIN_NAME] Nederlands English" at bounding box center [532, 26] width 687 height 49
click at [288, 24] on img at bounding box center [254, 29] width 106 height 35
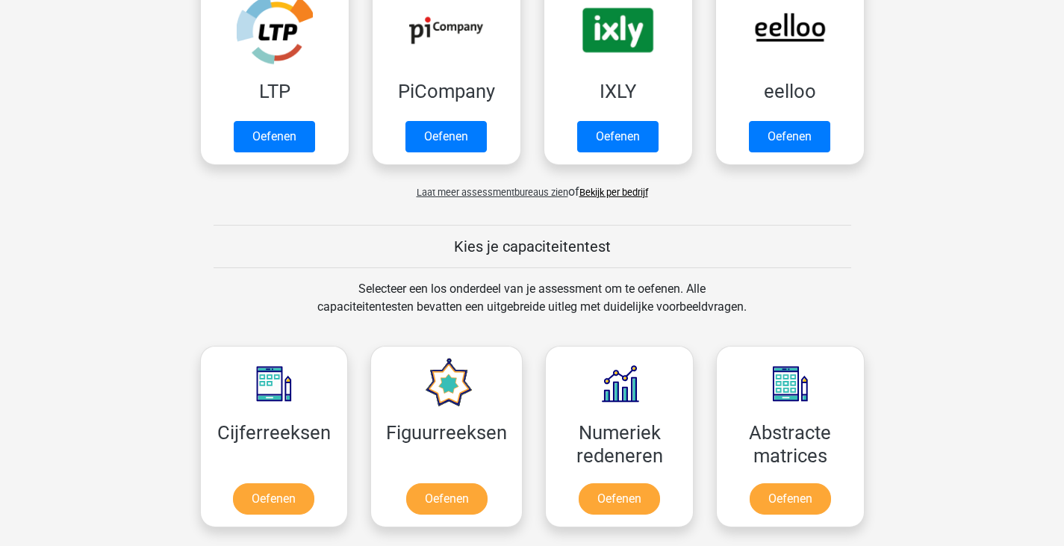
scroll to position [356, 0]
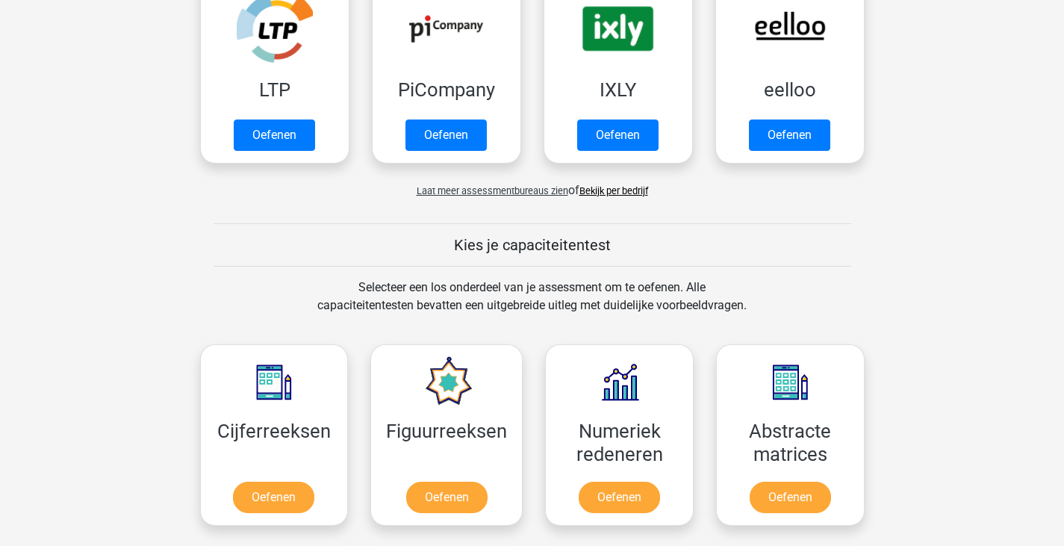
click at [492, 193] on span "Laat meer assessmentbureaus zien" at bounding box center [493, 190] width 152 height 11
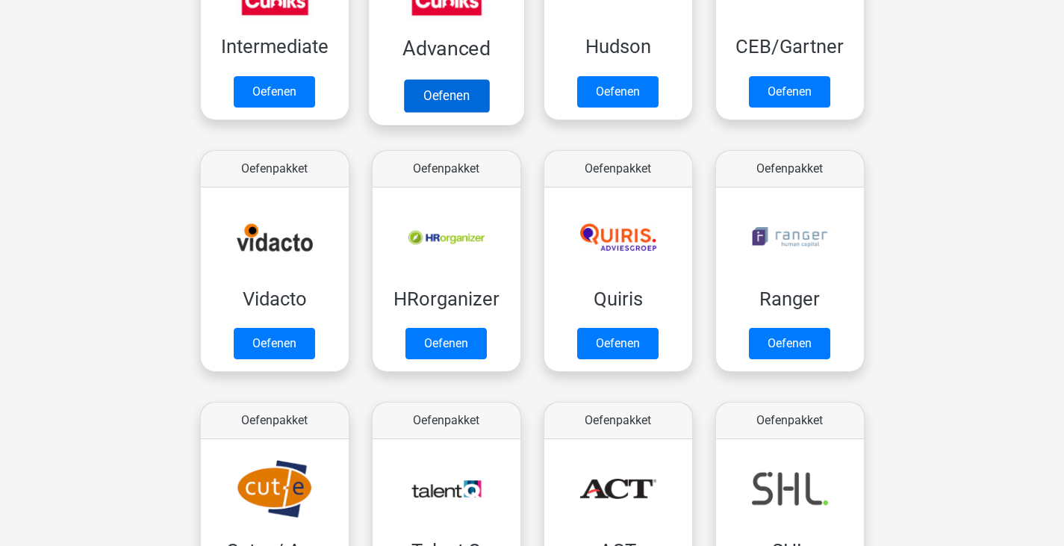
scroll to position [653, 0]
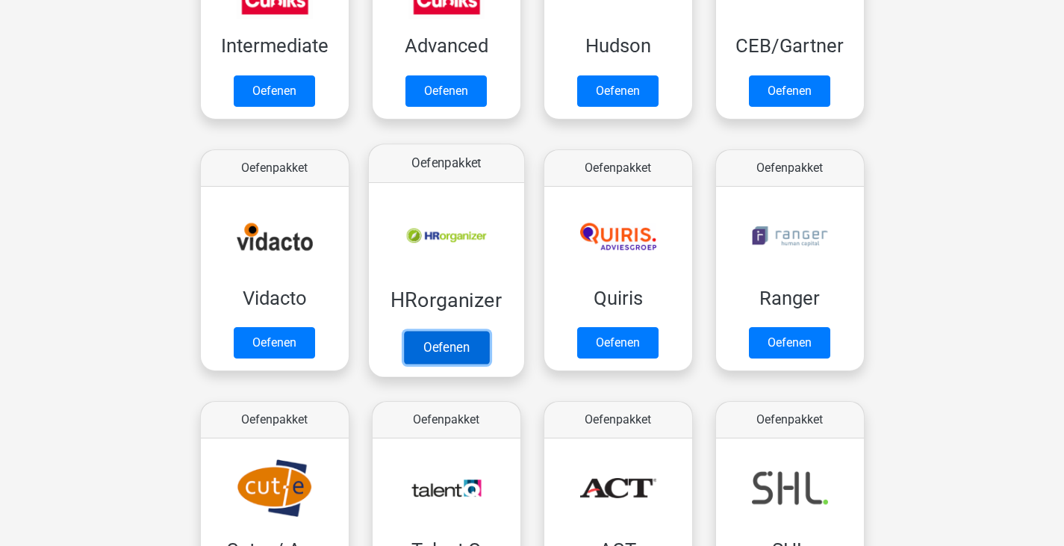
click at [440, 343] on link "Oefenen" at bounding box center [445, 347] width 85 height 33
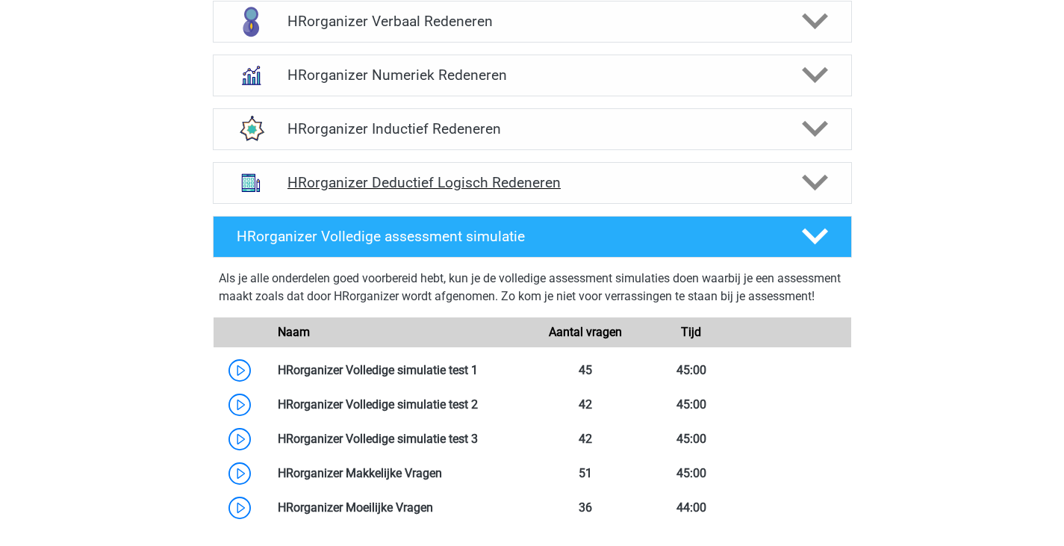
scroll to position [612, 0]
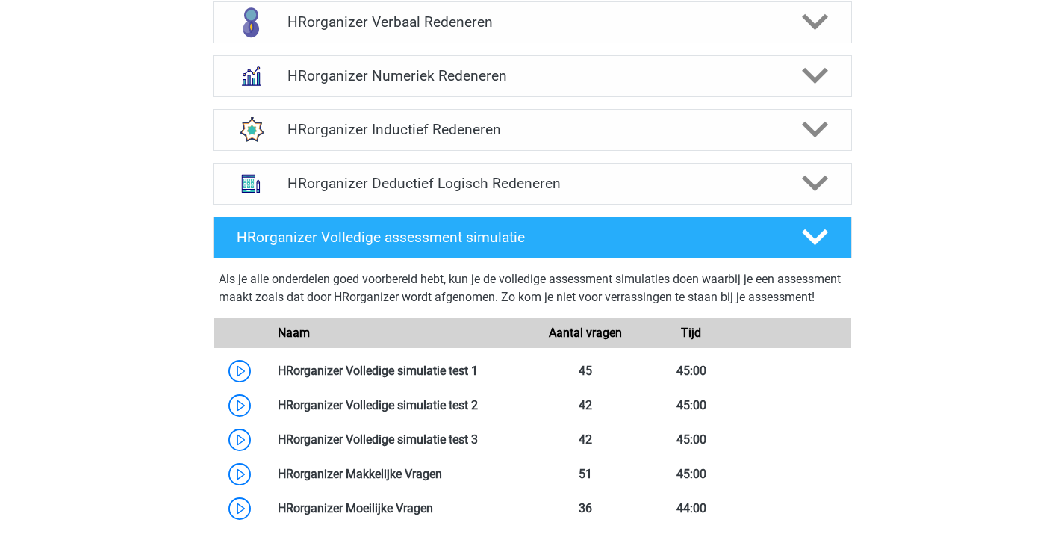
click at [539, 31] on h4 "HRorganizer Verbaal Redeneren" at bounding box center [532, 21] width 489 height 17
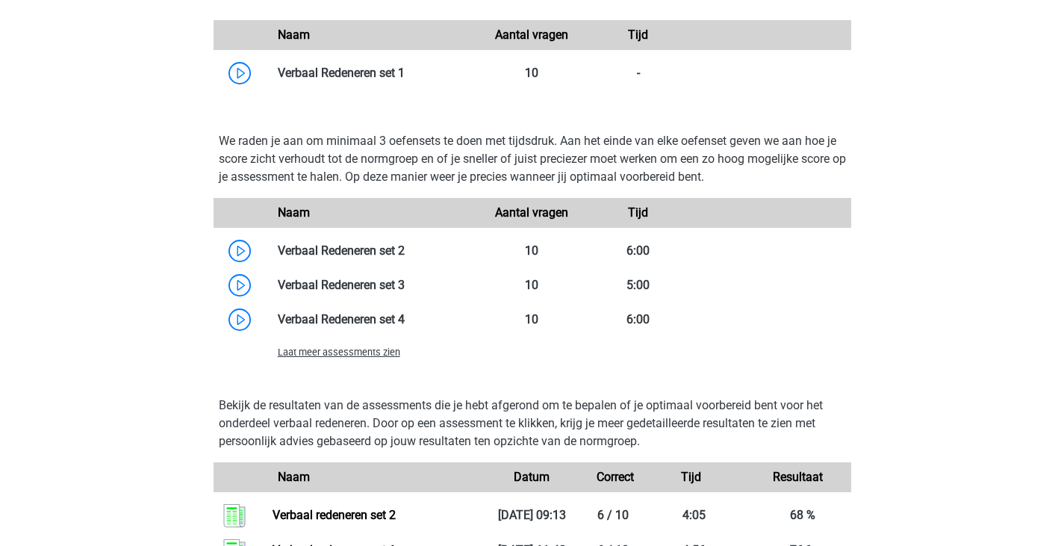
scroll to position [1199, 0]
click at [405, 291] on link at bounding box center [405, 284] width 0 height 14
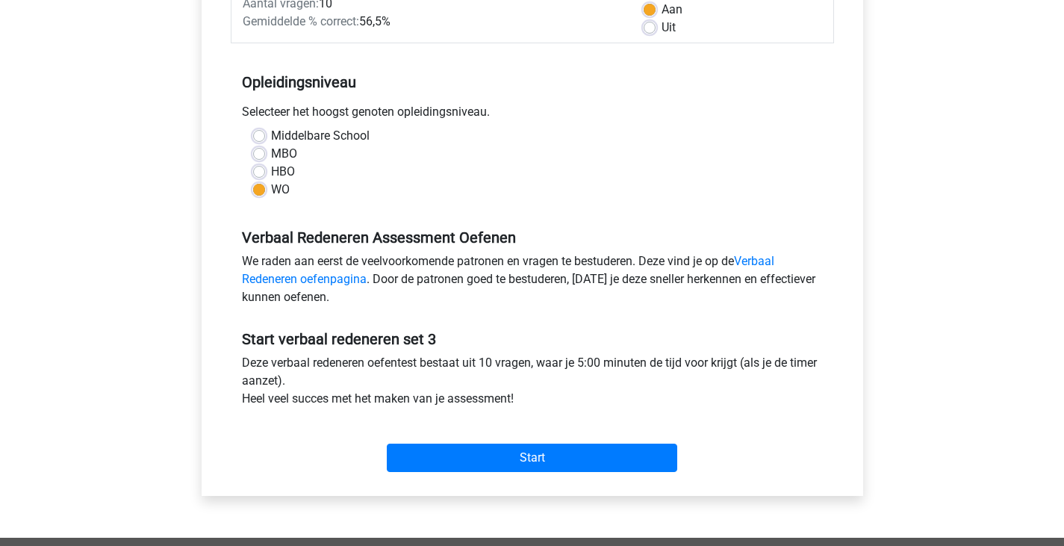
scroll to position [249, 0]
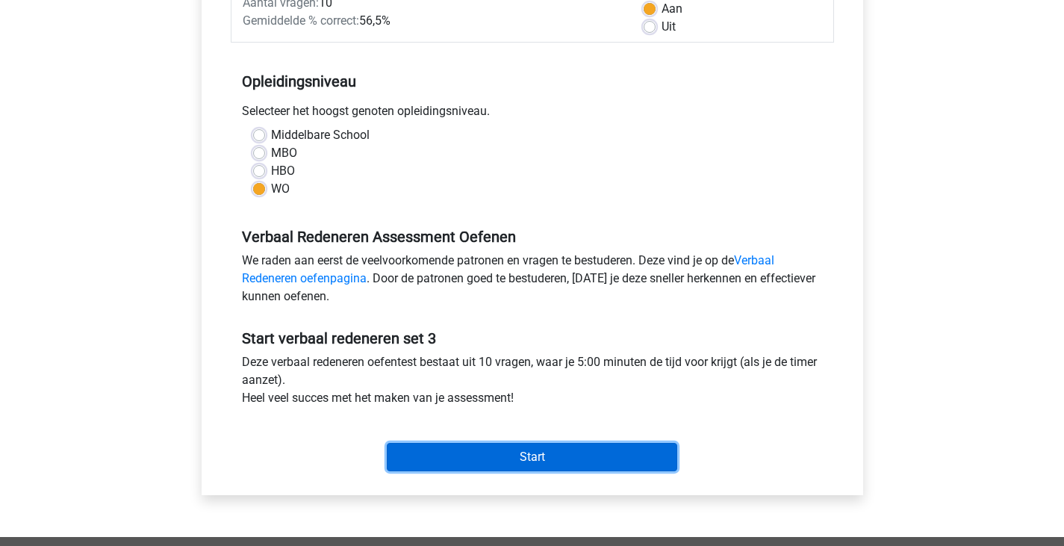
click at [520, 455] on input "Start" at bounding box center [532, 457] width 291 height 28
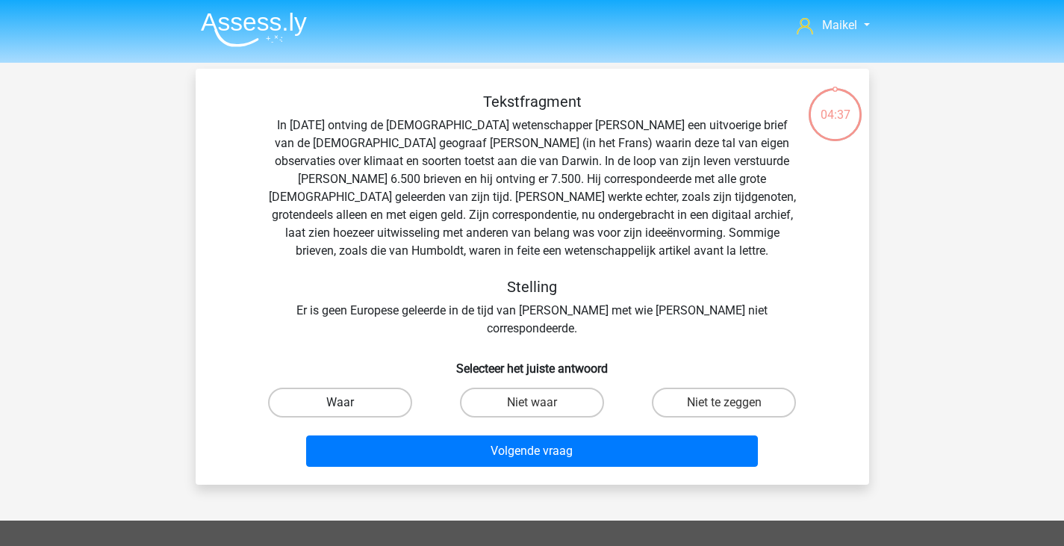
click at [379, 388] on label "Waar" at bounding box center [340, 403] width 144 height 30
click at [350, 403] on input "Waar" at bounding box center [345, 408] width 10 height 10
radio input "true"
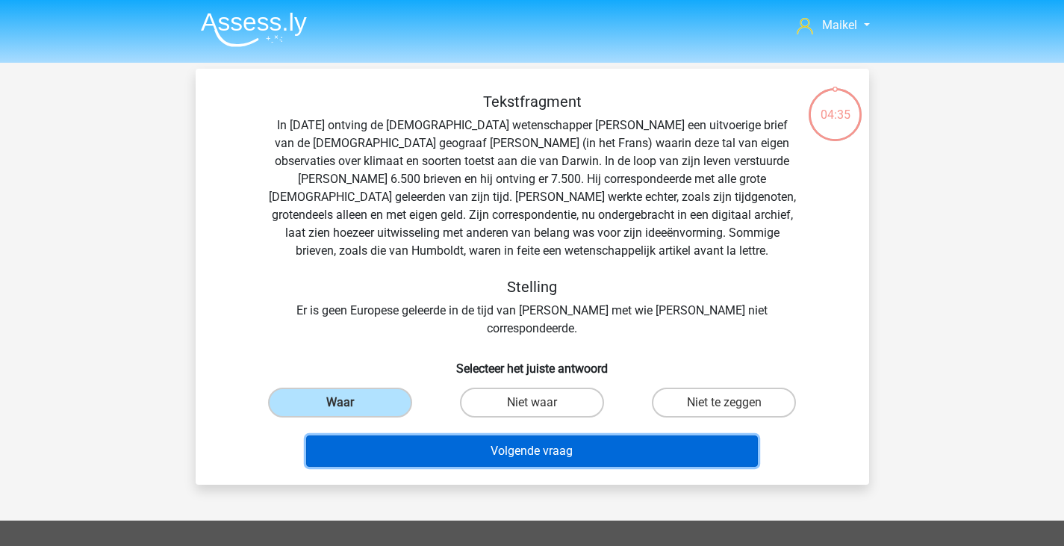
click at [433, 435] on button "Volgende vraag" at bounding box center [532, 450] width 452 height 31
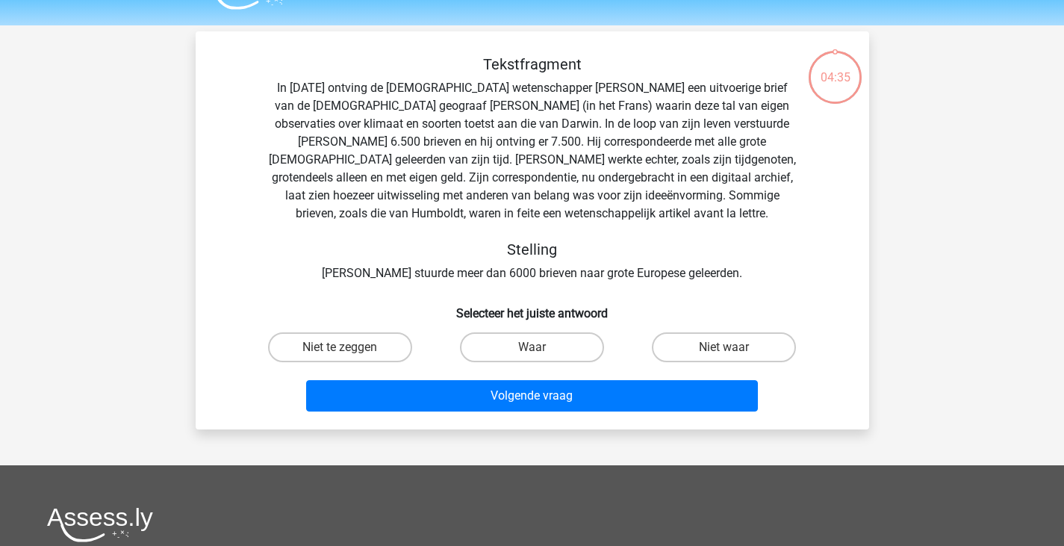
scroll to position [37, 0]
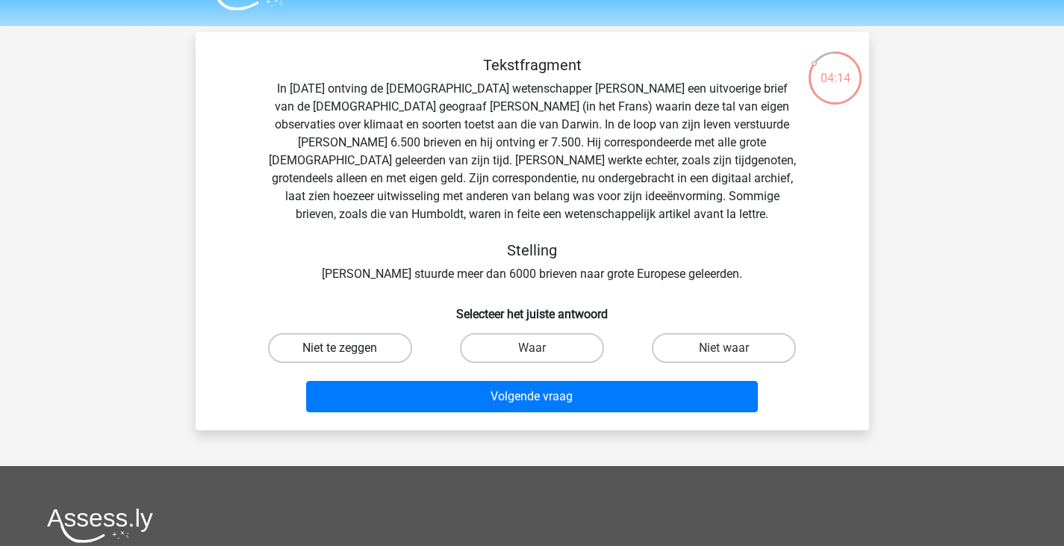
click at [376, 342] on label "Niet te zeggen" at bounding box center [340, 348] width 144 height 30
click at [350, 348] on input "Niet te zeggen" at bounding box center [345, 353] width 10 height 10
radio input "true"
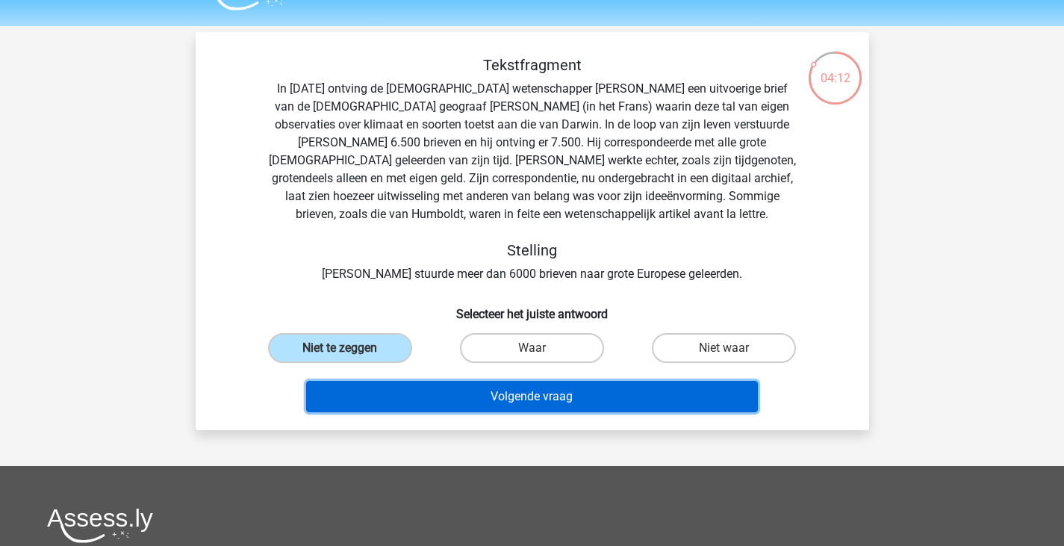
click at [445, 400] on button "Volgende vraag" at bounding box center [532, 396] width 452 height 31
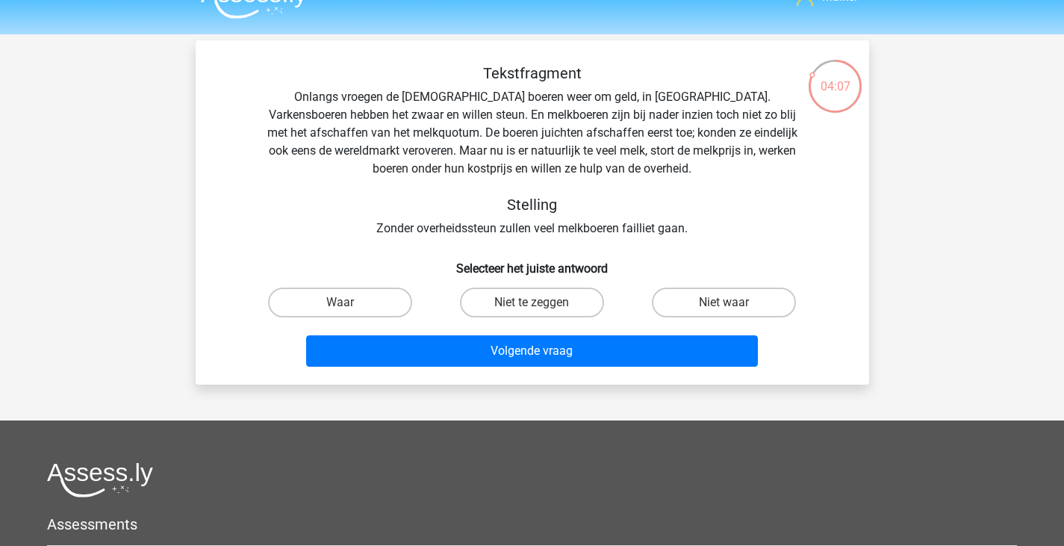
scroll to position [0, 0]
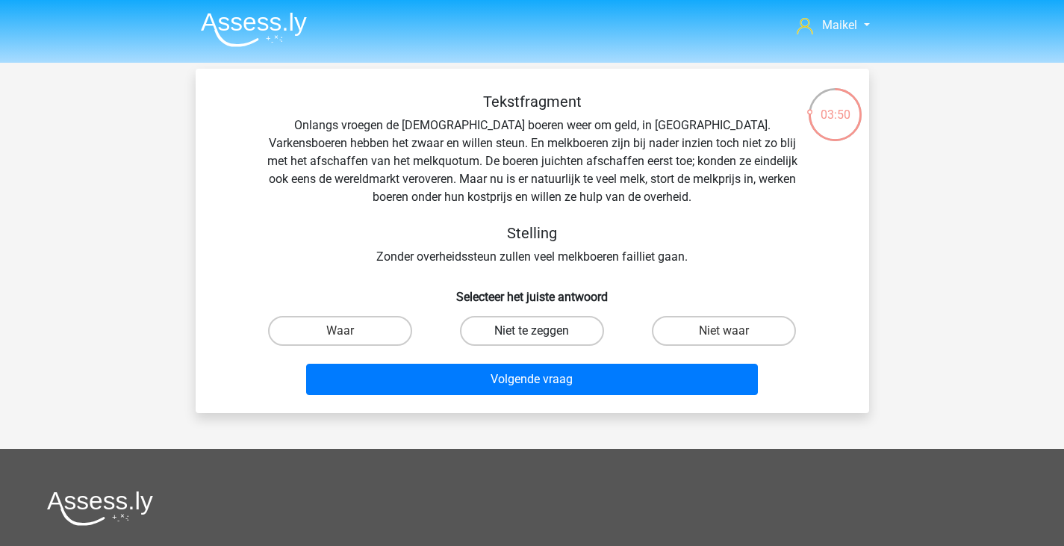
click at [573, 332] on label "Niet te zeggen" at bounding box center [532, 331] width 144 height 30
click at [542, 332] on input "Niet te zeggen" at bounding box center [537, 336] width 10 height 10
radio input "true"
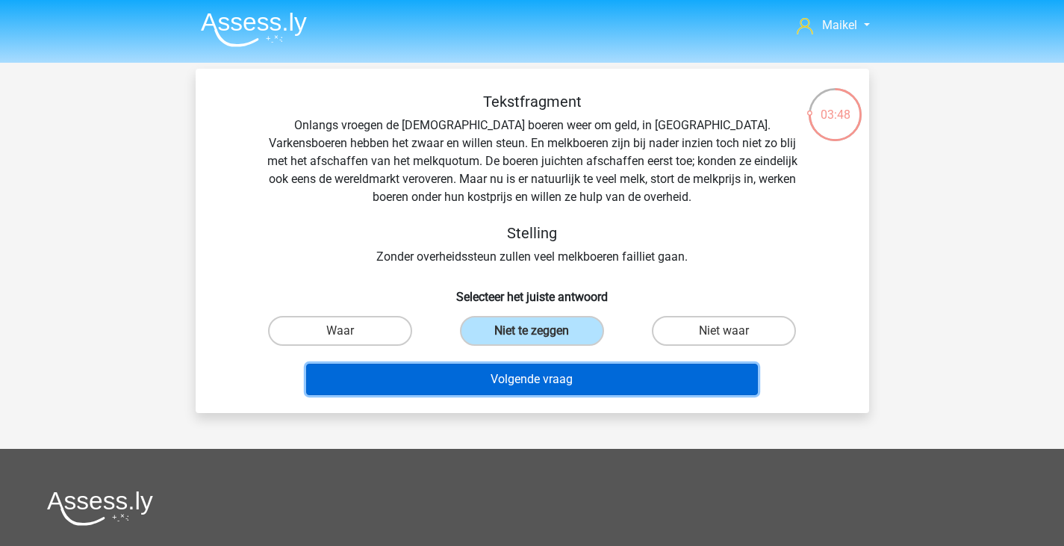
click at [602, 374] on button "Volgende vraag" at bounding box center [532, 379] width 452 height 31
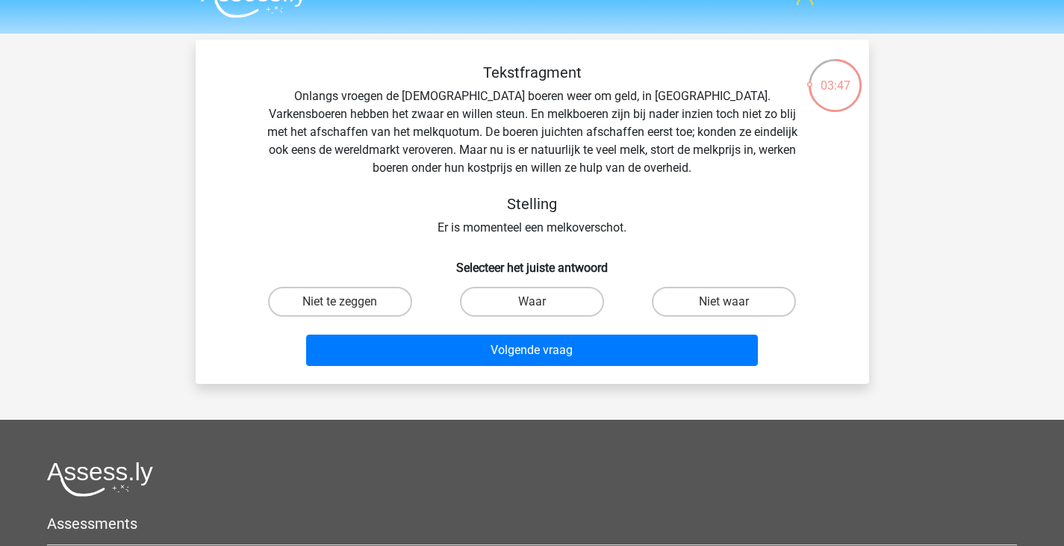
scroll to position [28, 0]
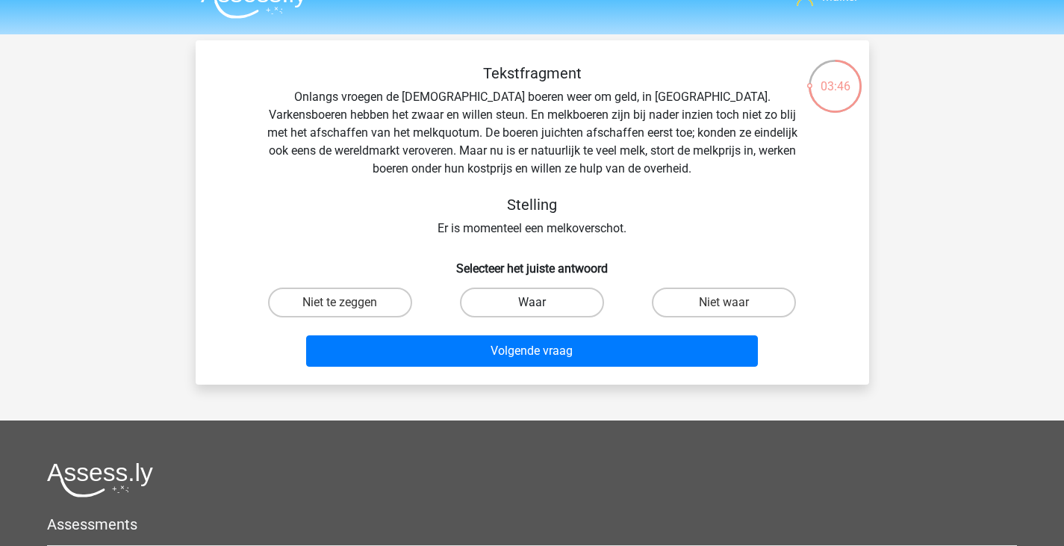
click at [575, 307] on label "Waar" at bounding box center [532, 303] width 144 height 30
click at [542, 307] on input "Waar" at bounding box center [537, 308] width 10 height 10
radio input "true"
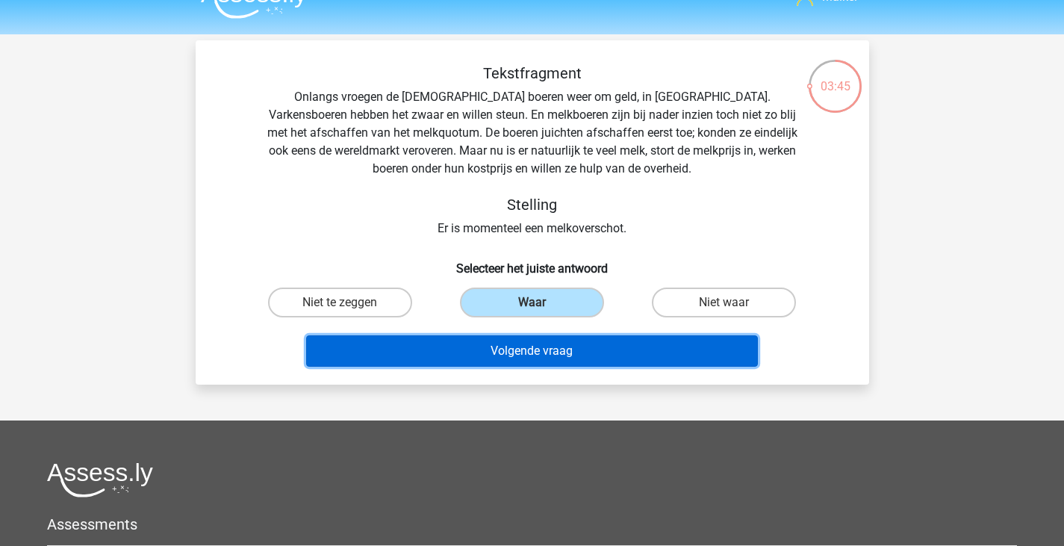
click at [580, 344] on button "Volgende vraag" at bounding box center [532, 350] width 452 height 31
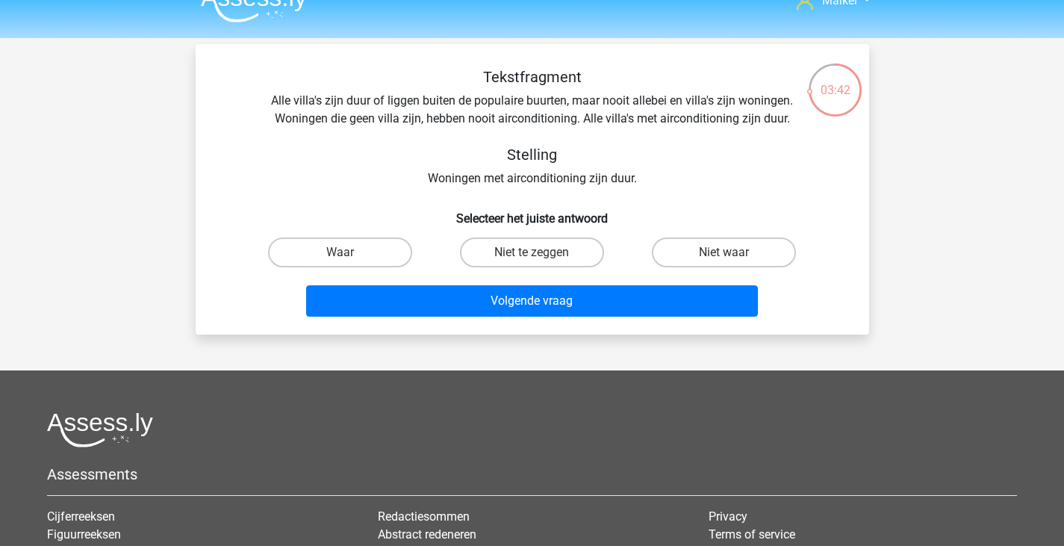
scroll to position [0, 0]
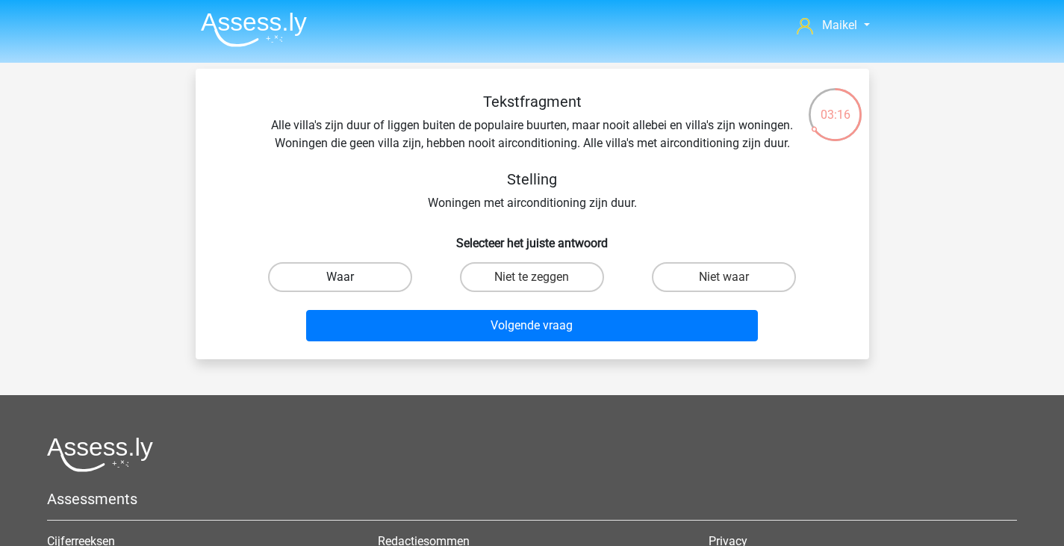
click at [359, 273] on label "Waar" at bounding box center [340, 277] width 144 height 30
click at [350, 277] on input "Waar" at bounding box center [345, 282] width 10 height 10
radio input "true"
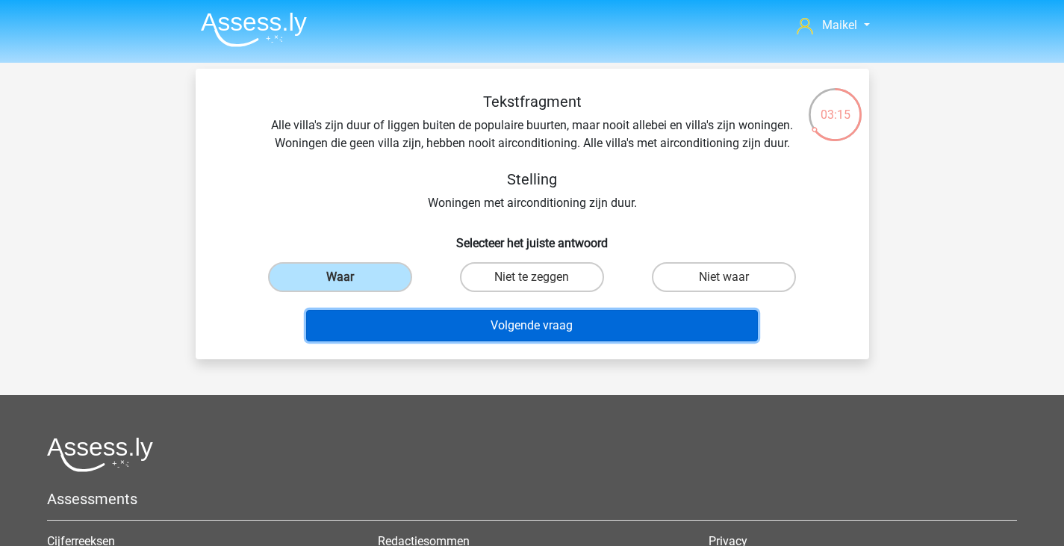
click at [458, 314] on button "Volgende vraag" at bounding box center [532, 325] width 452 height 31
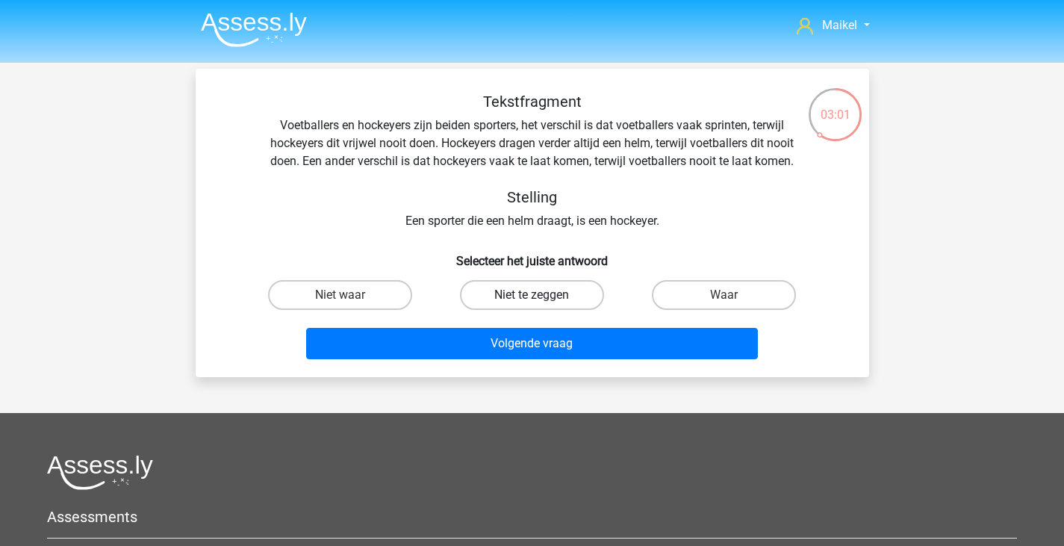
click at [554, 297] on label "Niet te zeggen" at bounding box center [532, 295] width 144 height 30
click at [542, 297] on input "Niet te zeggen" at bounding box center [537, 300] width 10 height 10
radio input "true"
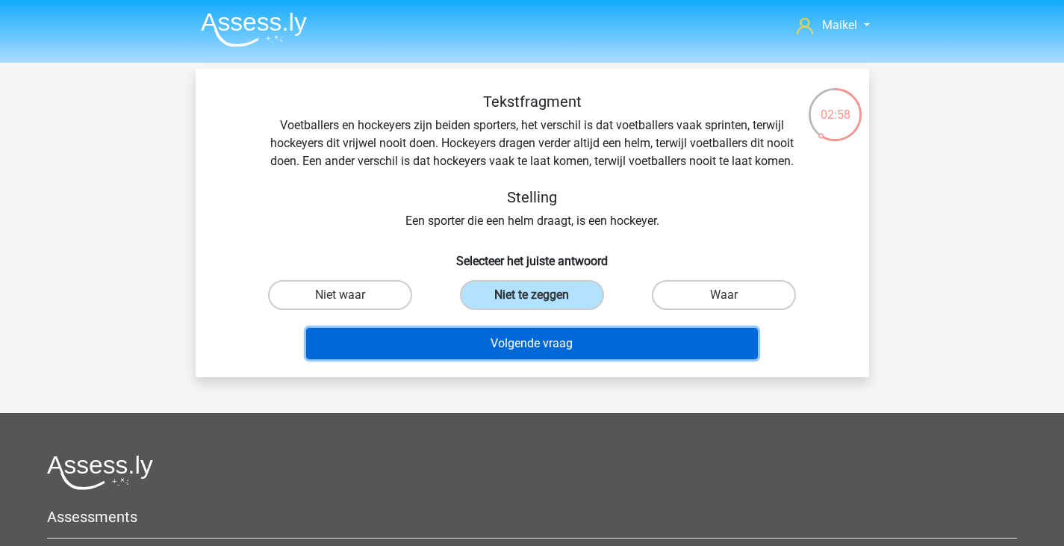
click at [548, 337] on button "Volgende vraag" at bounding box center [532, 343] width 452 height 31
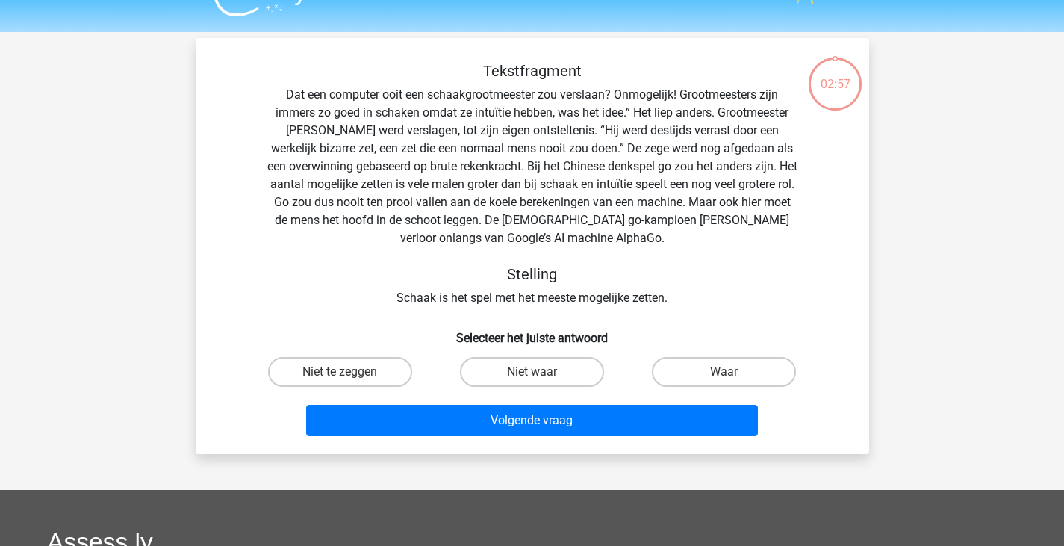
scroll to position [25, 0]
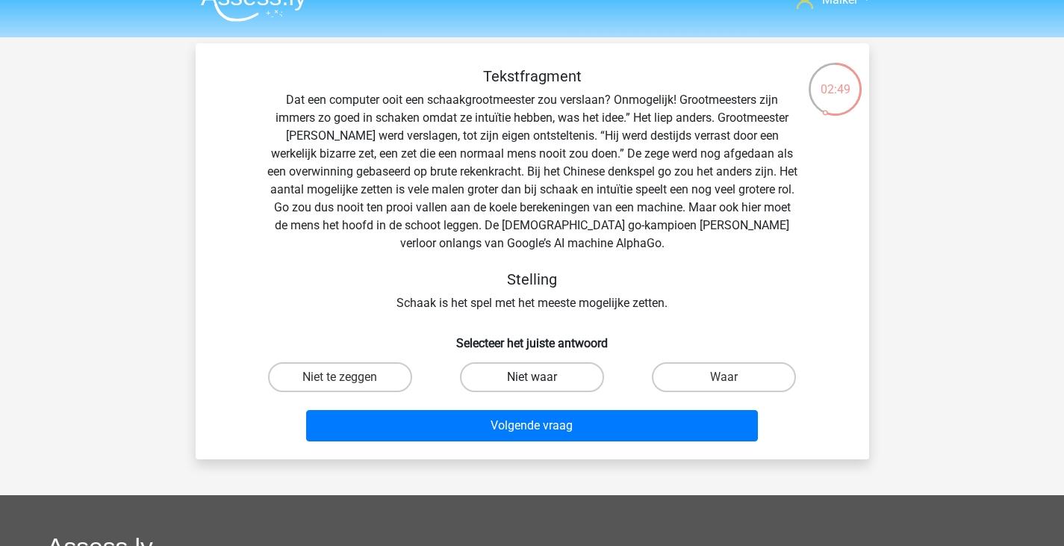
click at [560, 385] on label "Niet waar" at bounding box center [532, 377] width 144 height 30
click at [542, 385] on input "Niet waar" at bounding box center [537, 382] width 10 height 10
radio input "true"
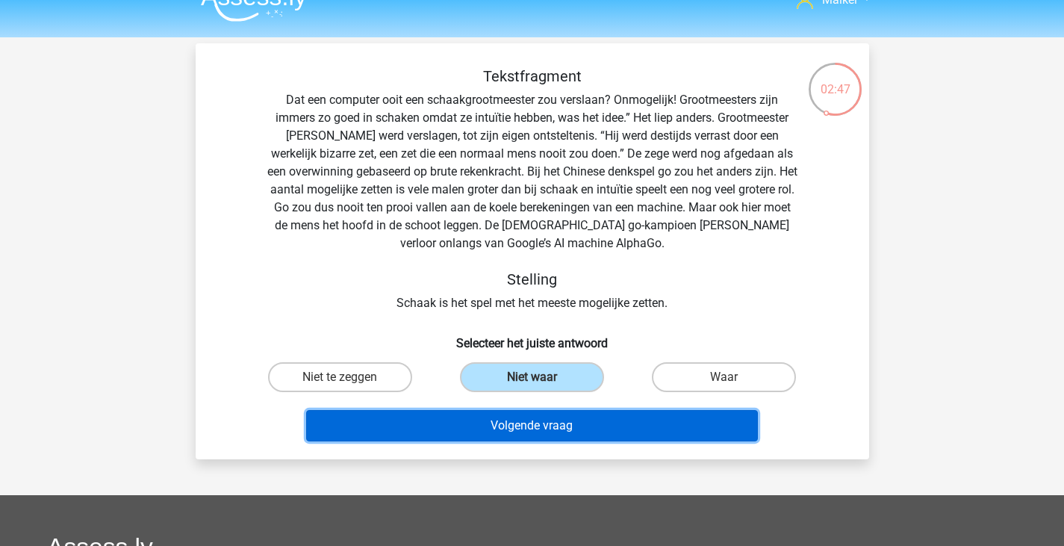
click at [551, 431] on button "Volgende vraag" at bounding box center [532, 425] width 452 height 31
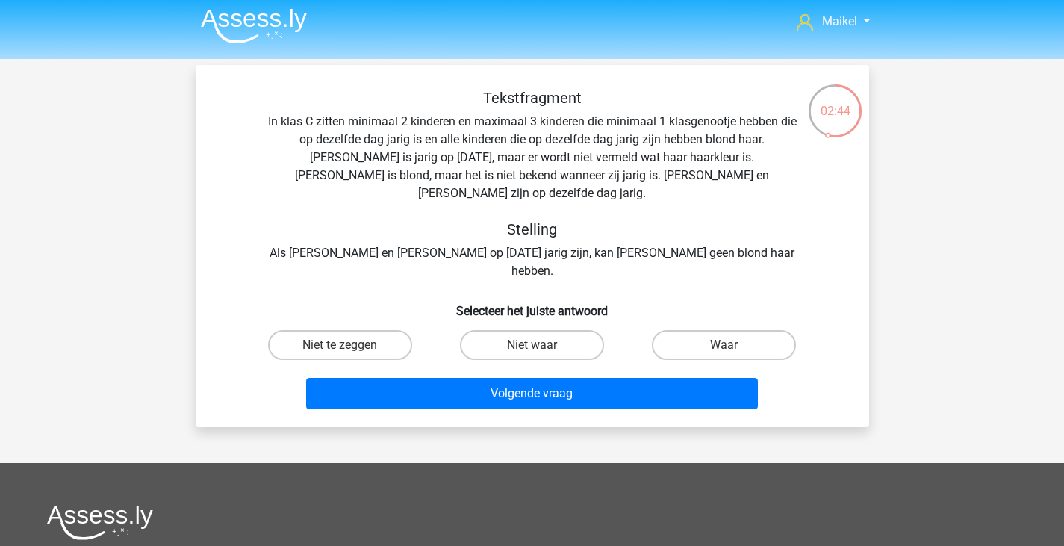
scroll to position [0, 0]
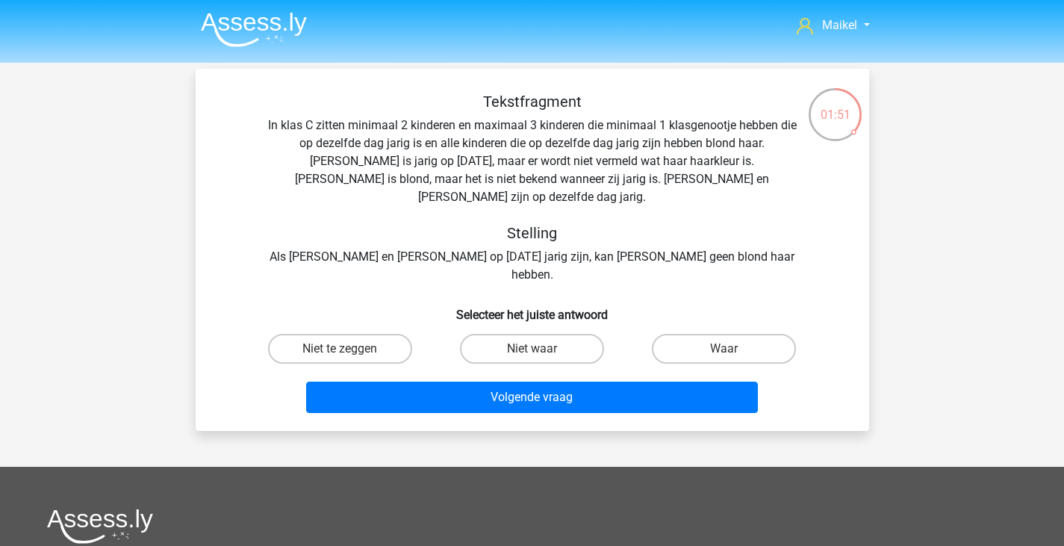
click at [721, 331] on div "Waar" at bounding box center [724, 349] width 192 height 42
click at [719, 334] on label "Waar" at bounding box center [724, 349] width 144 height 30
click at [725, 349] on input "Waar" at bounding box center [730, 354] width 10 height 10
radio input "true"
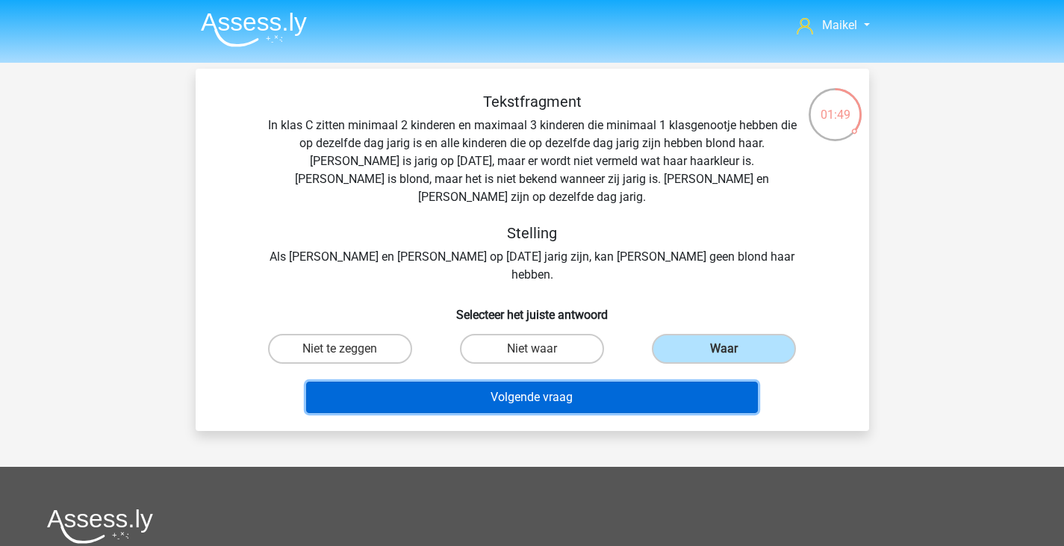
click at [636, 382] on button "Volgende vraag" at bounding box center [532, 397] width 452 height 31
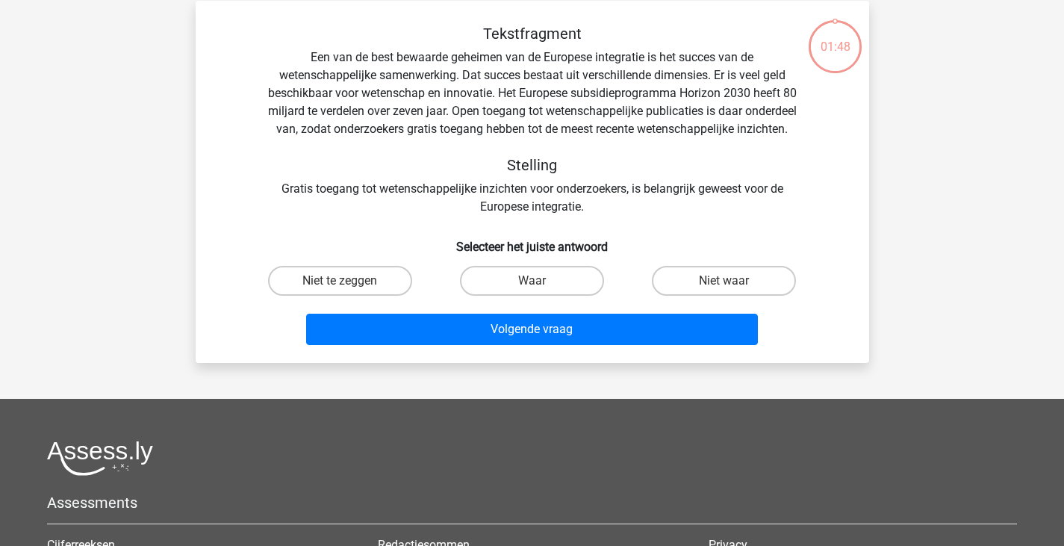
scroll to position [69, 0]
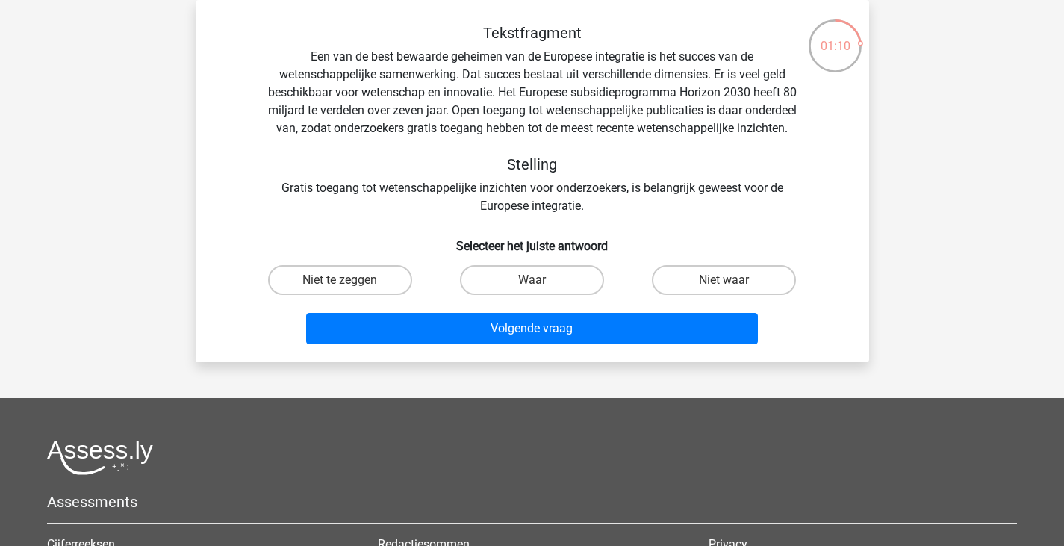
click at [532, 290] on input "Waar" at bounding box center [537, 285] width 10 height 10
radio input "true"
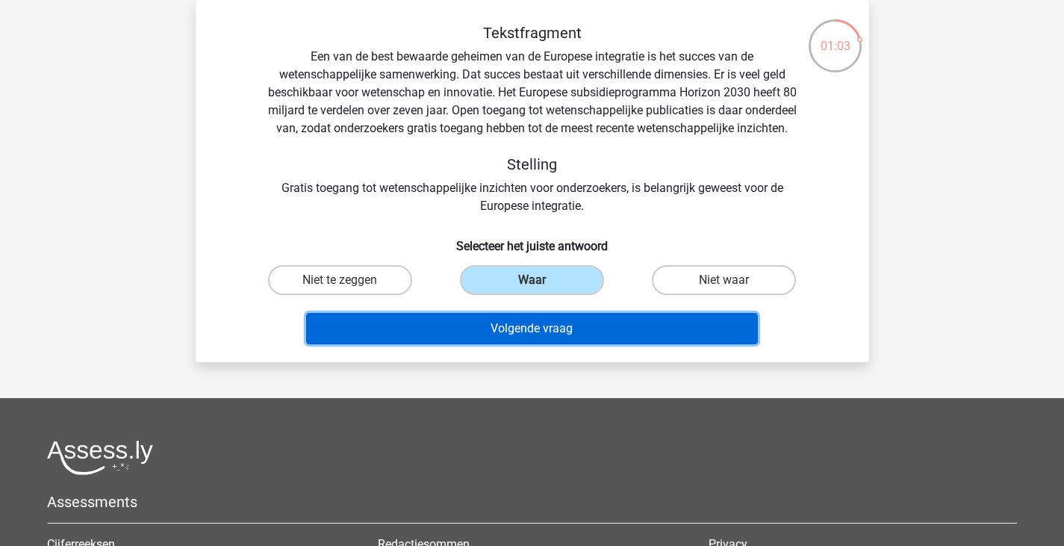
click at [531, 338] on button "Volgende vraag" at bounding box center [532, 328] width 452 height 31
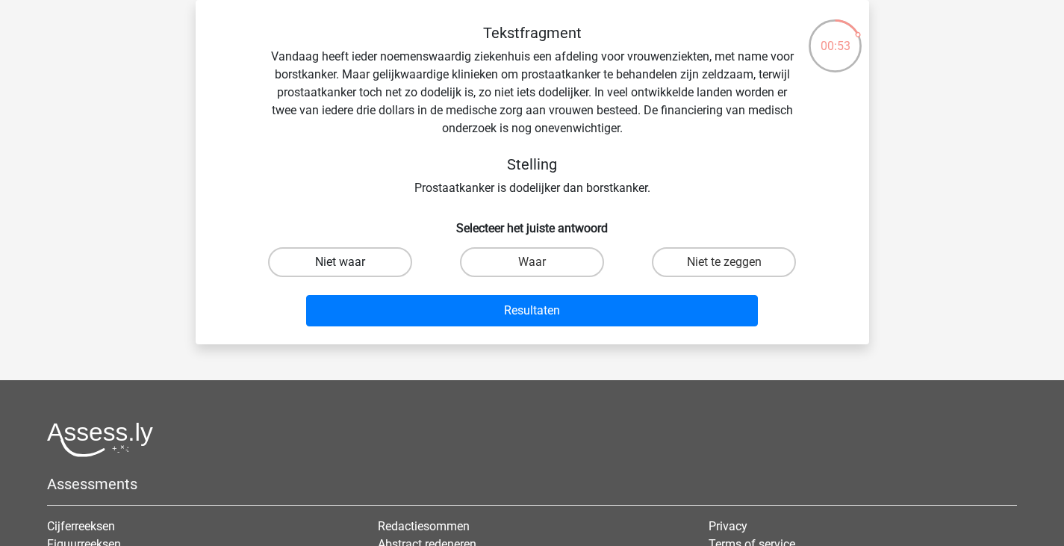
click at [392, 268] on label "Niet waar" at bounding box center [340, 262] width 144 height 30
click at [350, 268] on input "Niet waar" at bounding box center [345, 267] width 10 height 10
radio input "true"
click at [574, 258] on label "Waar" at bounding box center [532, 262] width 144 height 30
click at [542, 262] on input "Waar" at bounding box center [537, 267] width 10 height 10
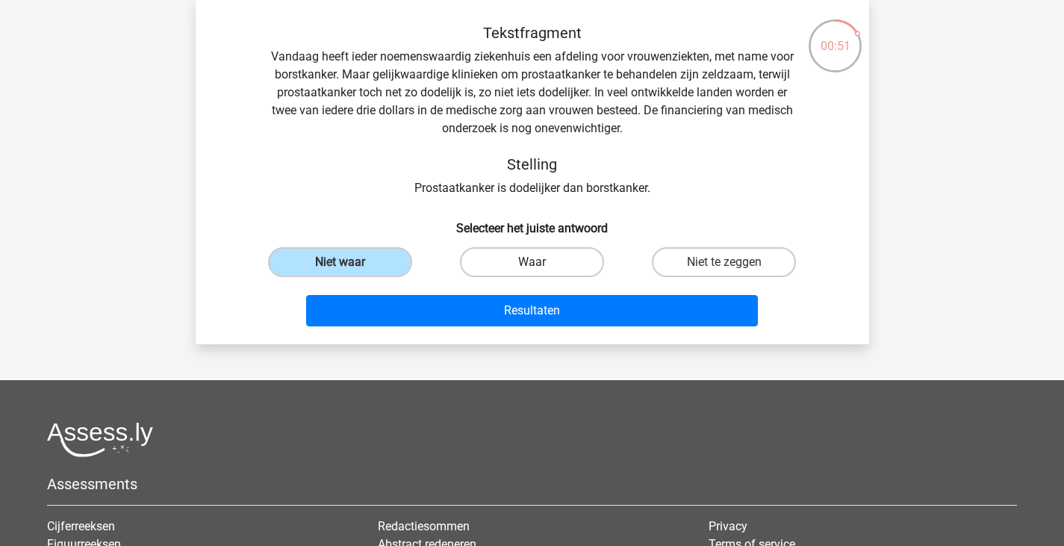
radio input "true"
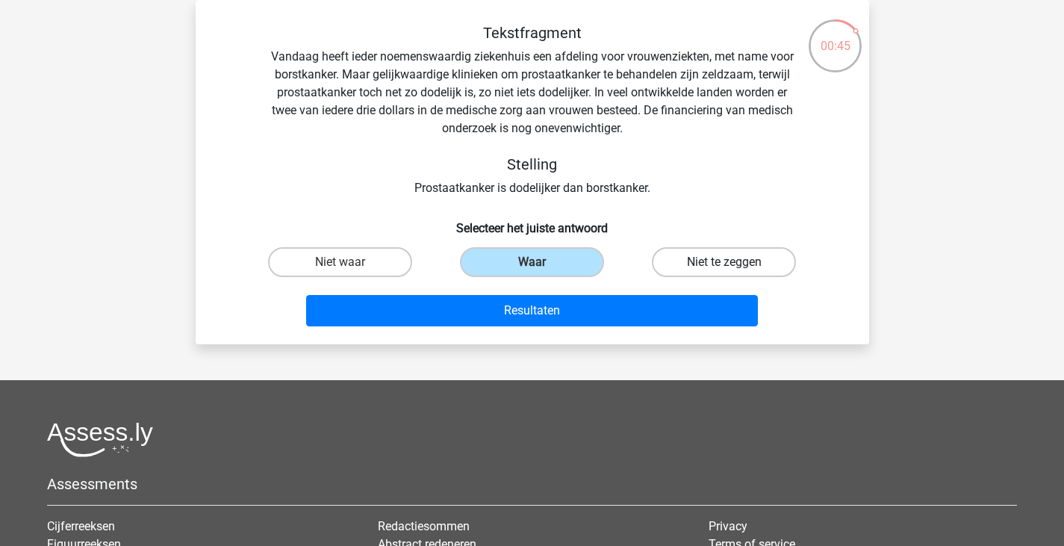
click at [685, 257] on label "Niet te zeggen" at bounding box center [724, 262] width 144 height 30
click at [725, 262] on input "Niet te zeggen" at bounding box center [730, 267] width 10 height 10
radio input "true"
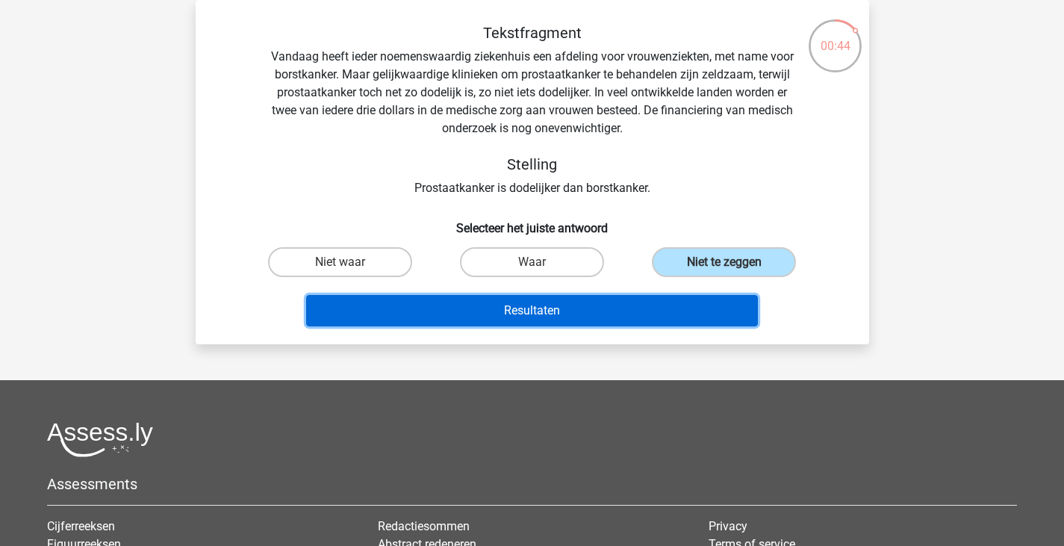
click at [610, 302] on button "Resultaten" at bounding box center [532, 310] width 452 height 31
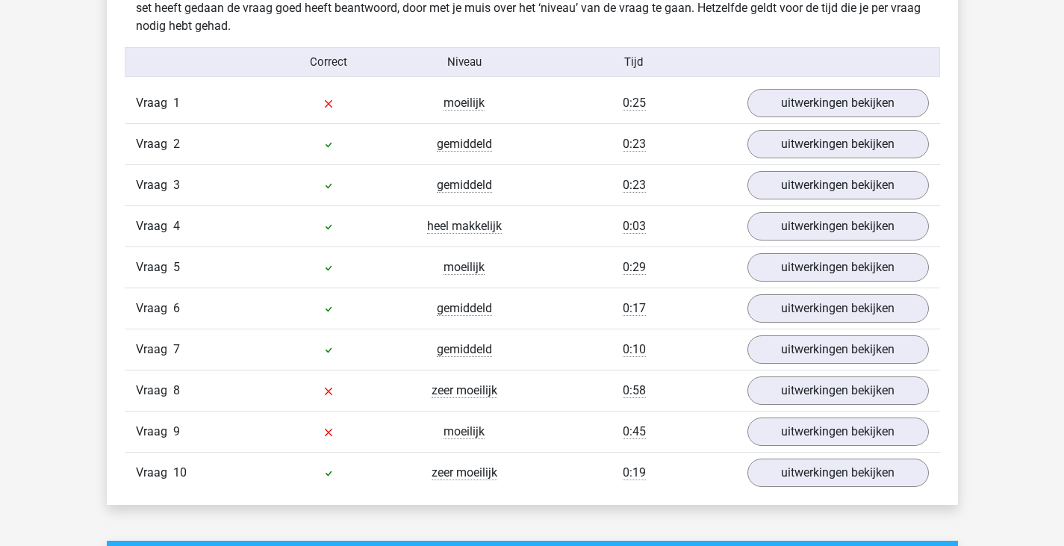
scroll to position [910, 0]
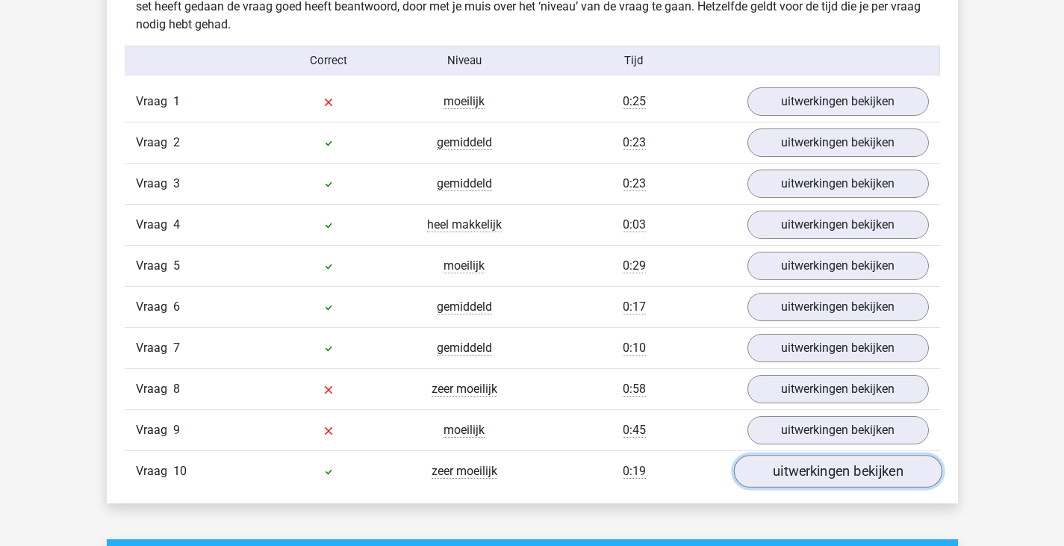
click at [770, 465] on link "uitwerkingen bekijken" at bounding box center [838, 471] width 208 height 33
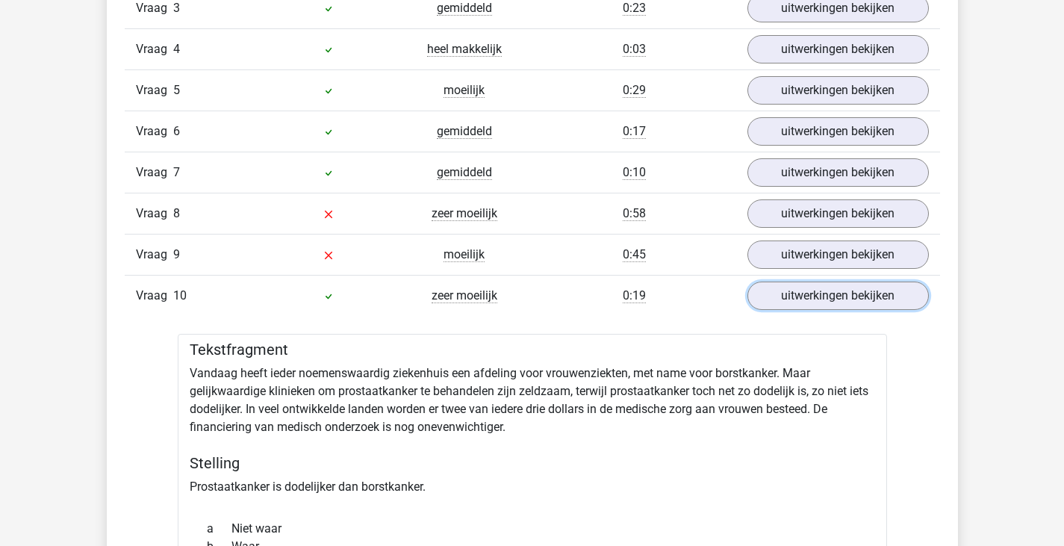
scroll to position [1085, 0]
click at [772, 255] on link "uitwerkingen bekijken" at bounding box center [838, 255] width 208 height 33
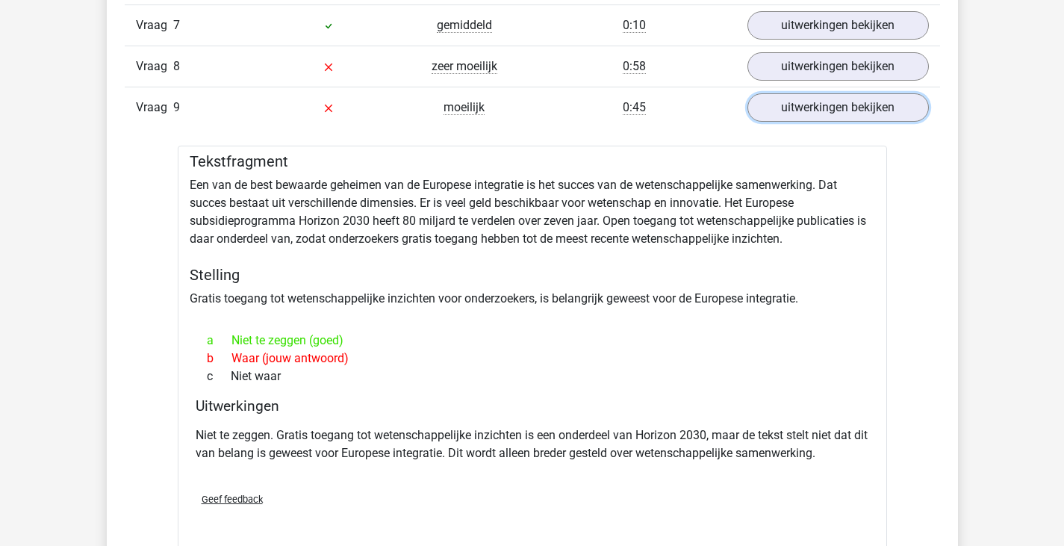
scroll to position [1233, 0]
click at [781, 111] on link "uitwerkingen bekijken" at bounding box center [838, 106] width 208 height 33
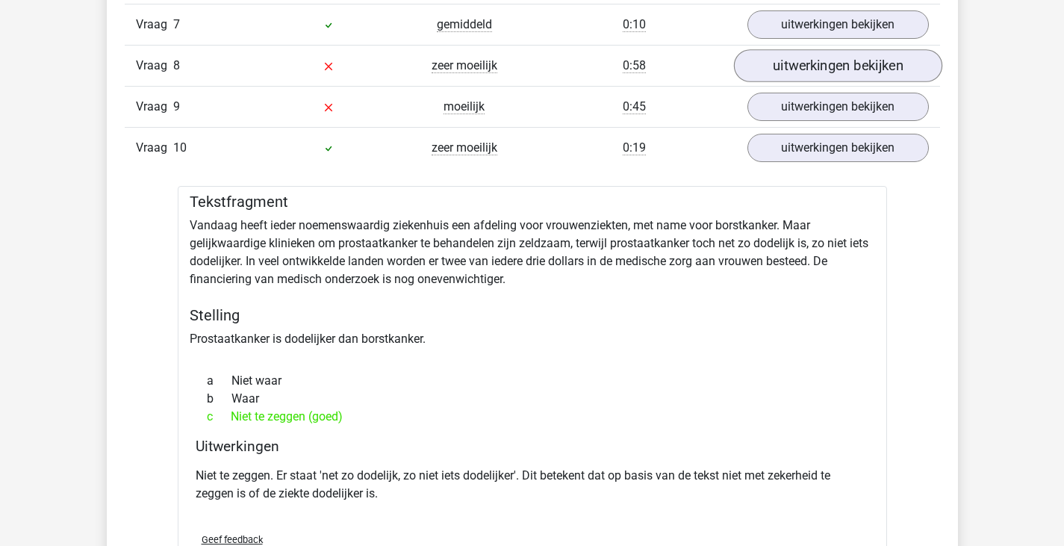
click at [799, 49] on div "Vraag 8 zeer moeilijk 0:58 uitwerkingen bekijken" at bounding box center [533, 65] width 816 height 41
click at [807, 62] on link "uitwerkingen bekijken" at bounding box center [838, 65] width 208 height 33
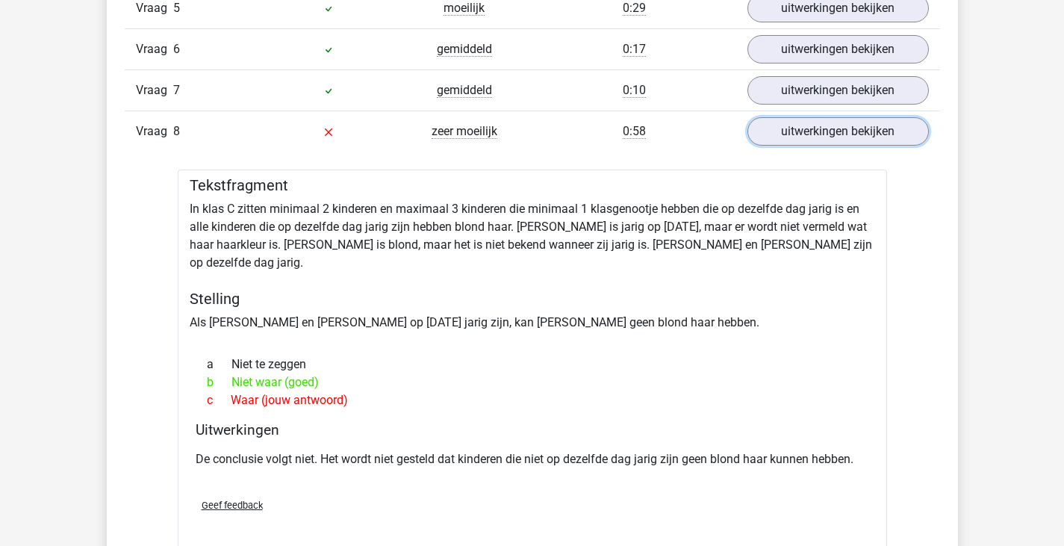
scroll to position [1167, 0]
click at [790, 140] on link "uitwerkingen bekijken" at bounding box center [838, 132] width 208 height 33
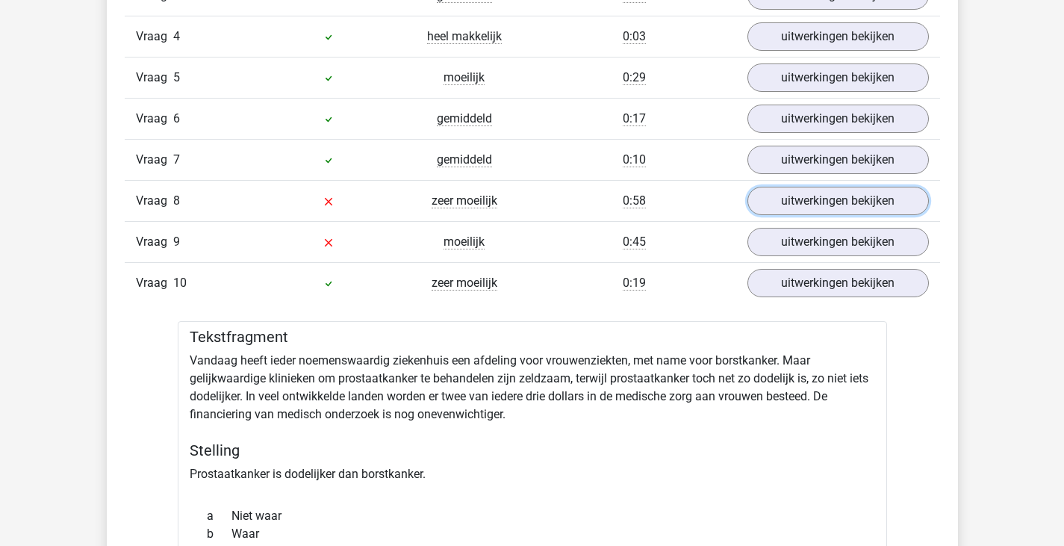
scroll to position [1097, 0]
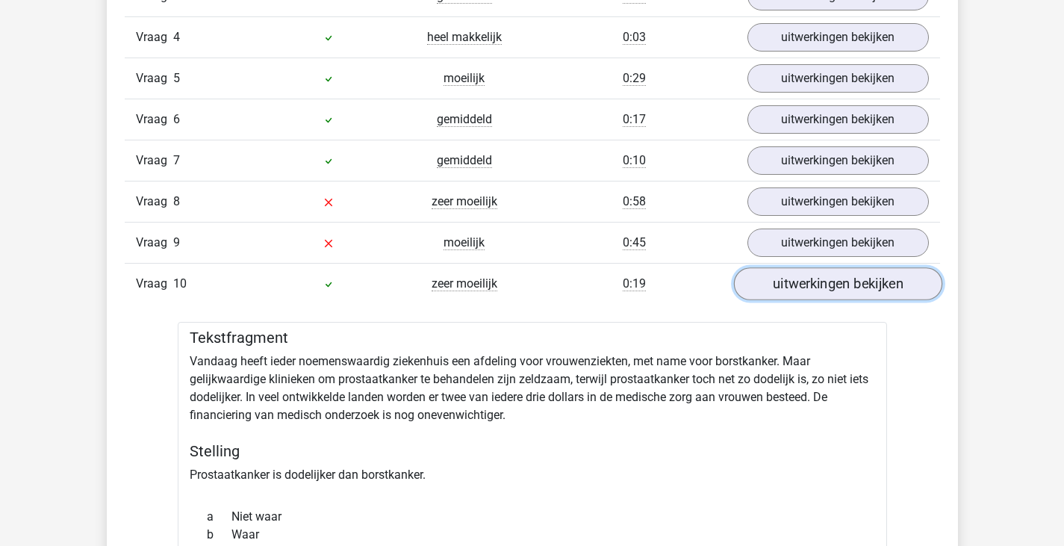
click at [795, 286] on link "uitwerkingen bekijken" at bounding box center [838, 283] width 208 height 33
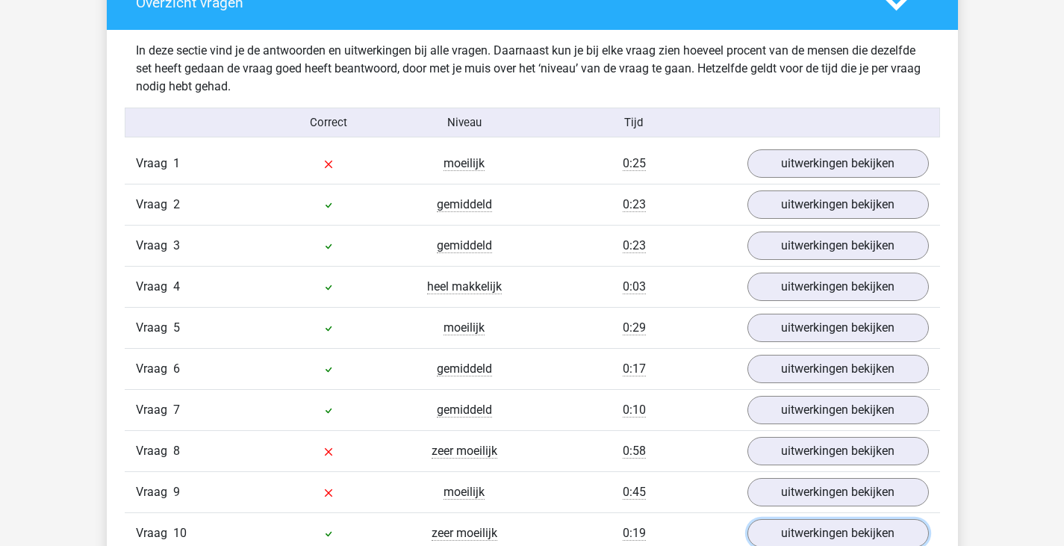
scroll to position [837, 0]
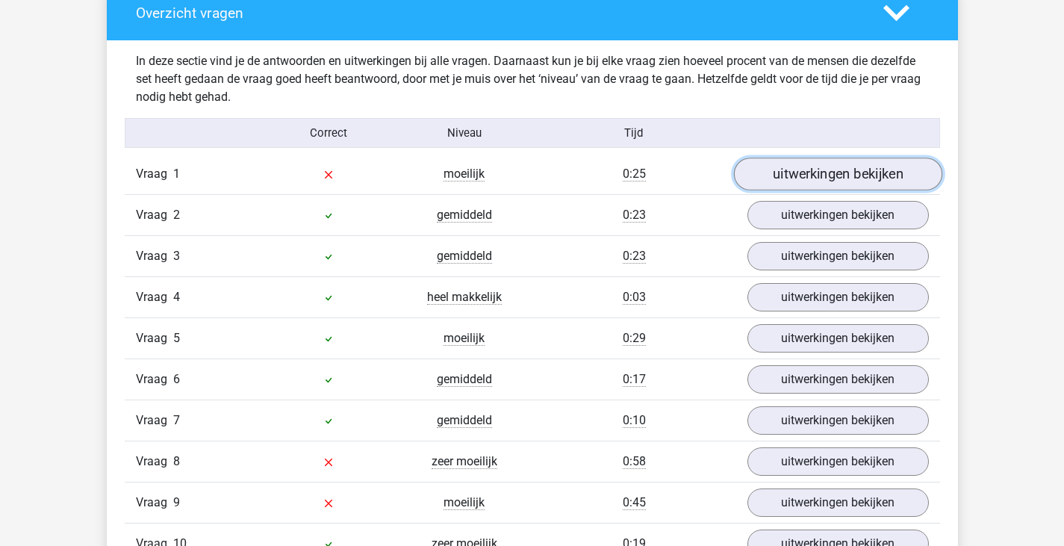
click at [796, 161] on link "uitwerkingen bekijken" at bounding box center [838, 174] width 208 height 33
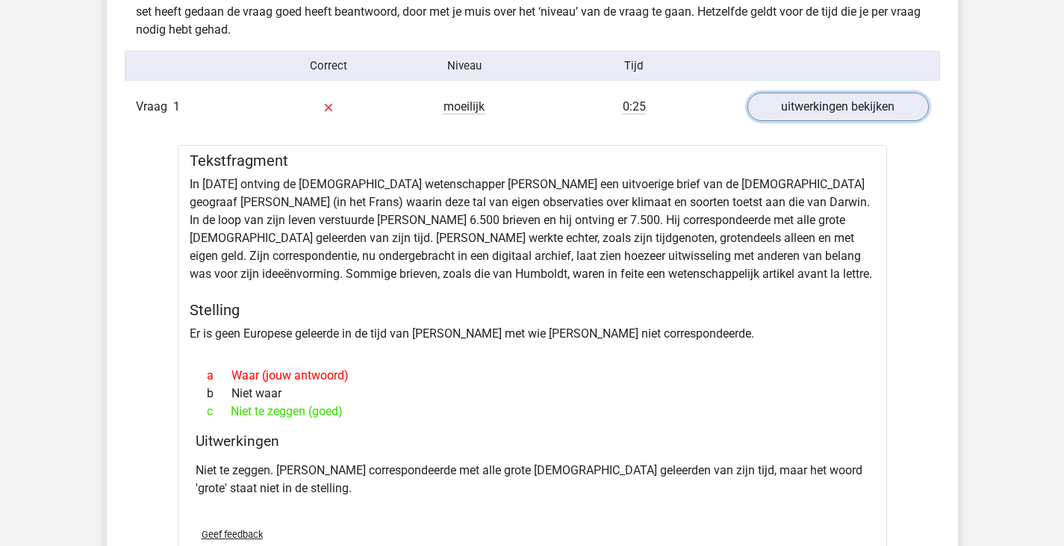
scroll to position [906, 0]
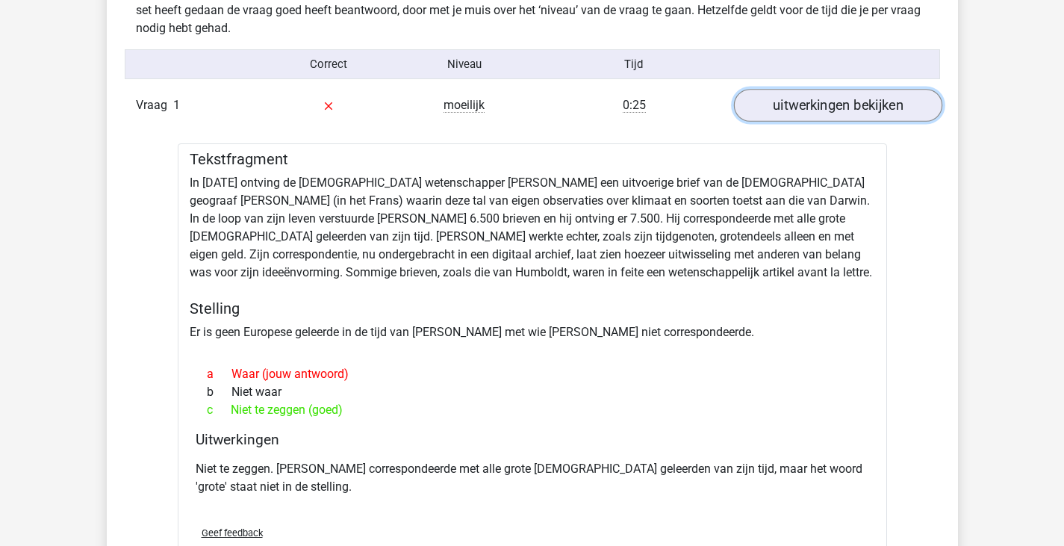
click at [781, 110] on link "uitwerkingen bekijken" at bounding box center [838, 105] width 208 height 33
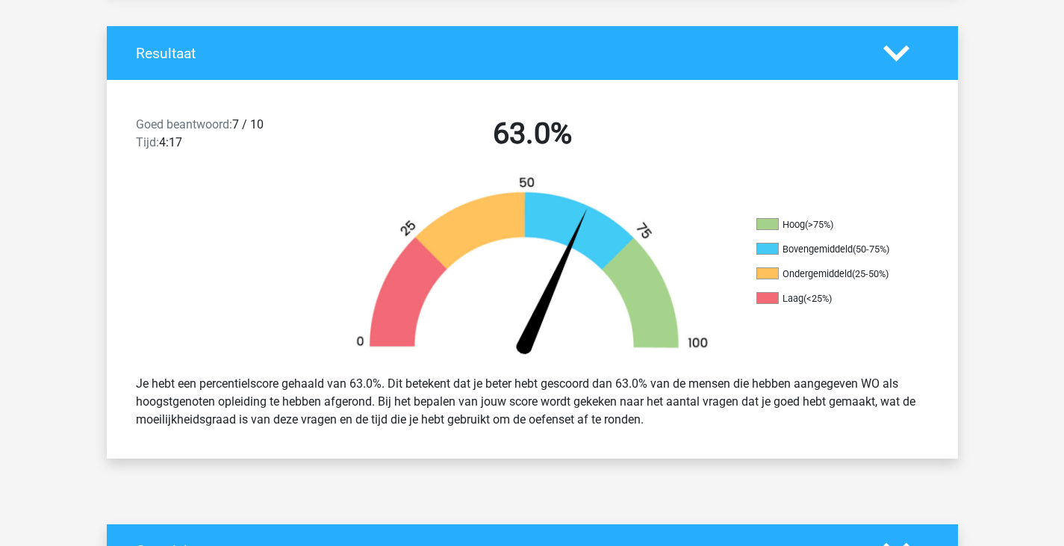
scroll to position [0, 0]
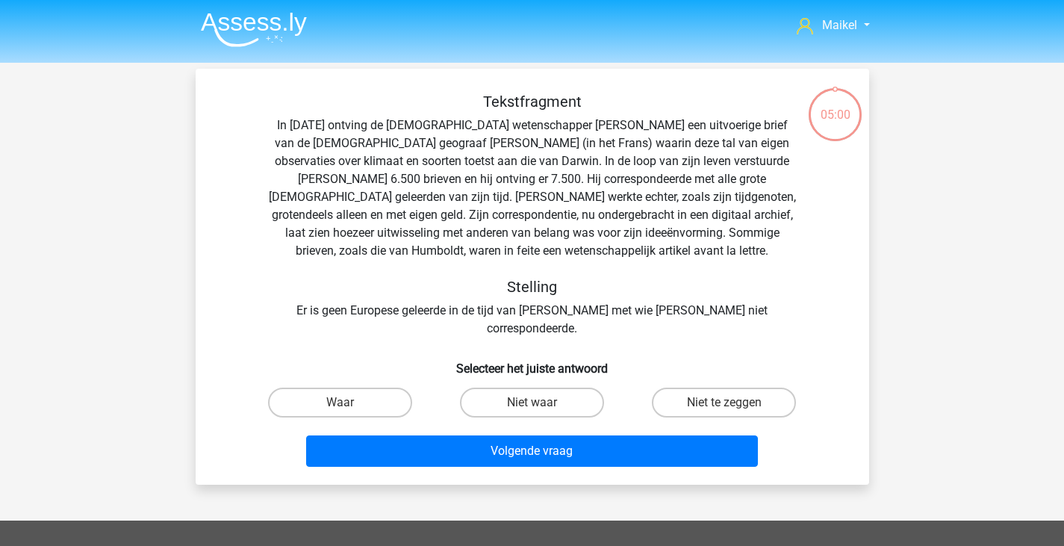
scroll to position [69, 0]
